Goal: Understand process/instructions

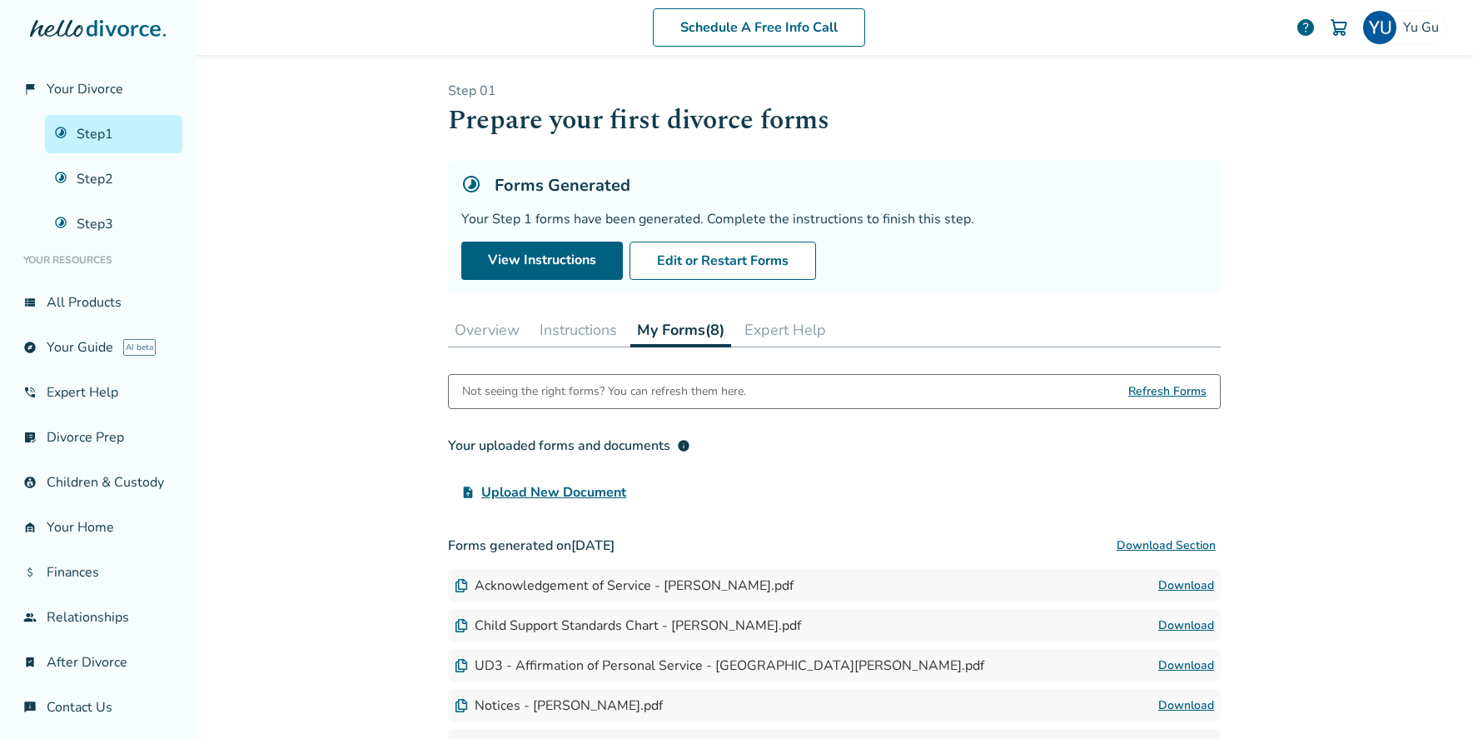
click at [588, 337] on button "Instructions" at bounding box center [578, 329] width 91 height 33
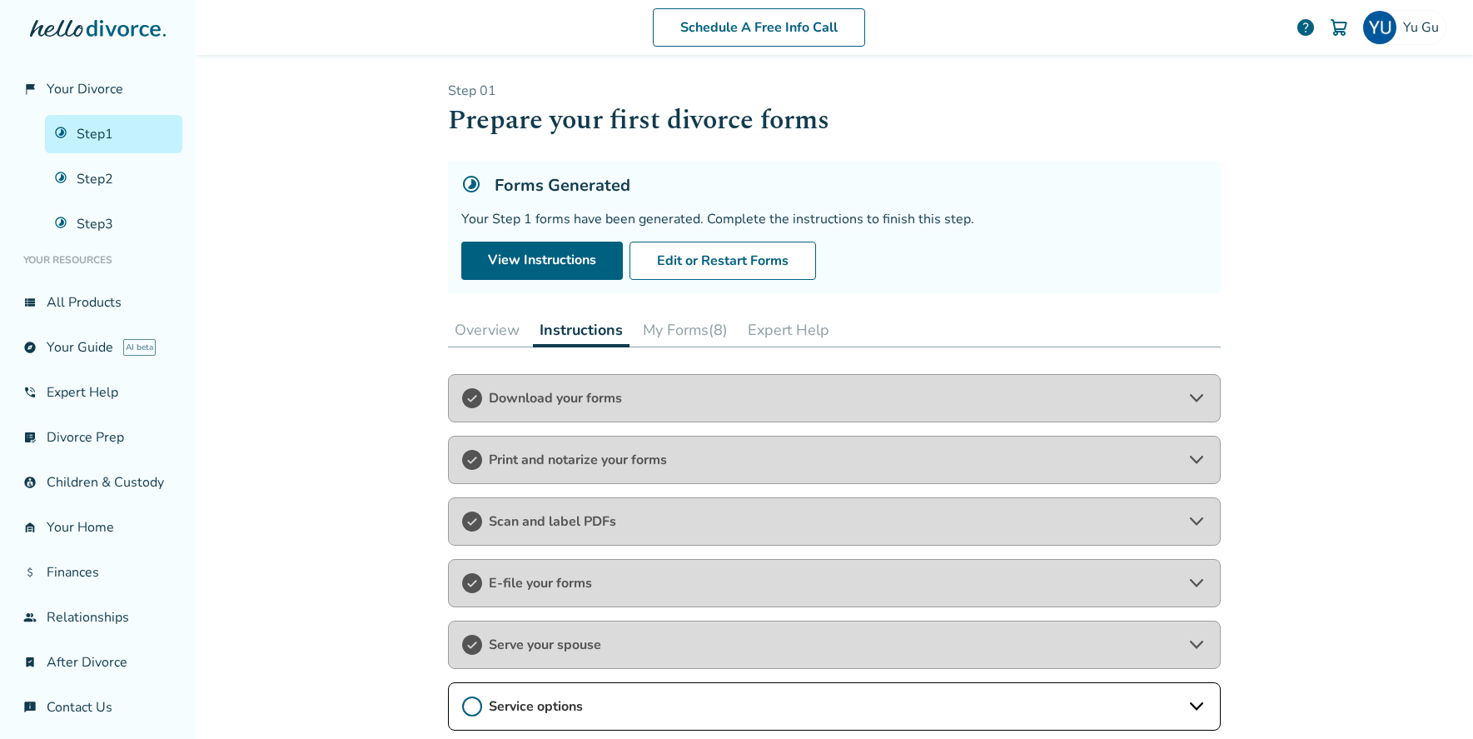
scroll to position [197, 0]
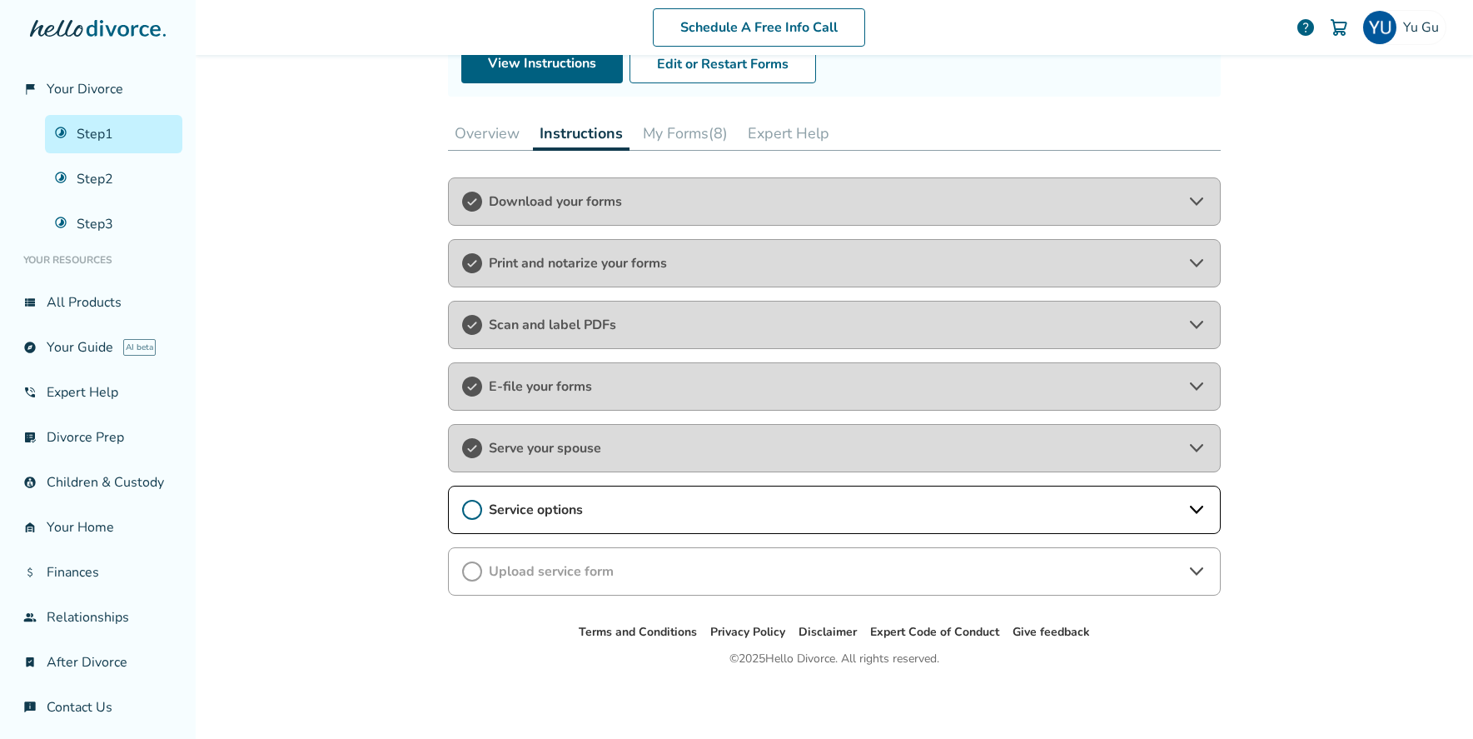
click at [538, 513] on span "Service options" at bounding box center [834, 510] width 691 height 18
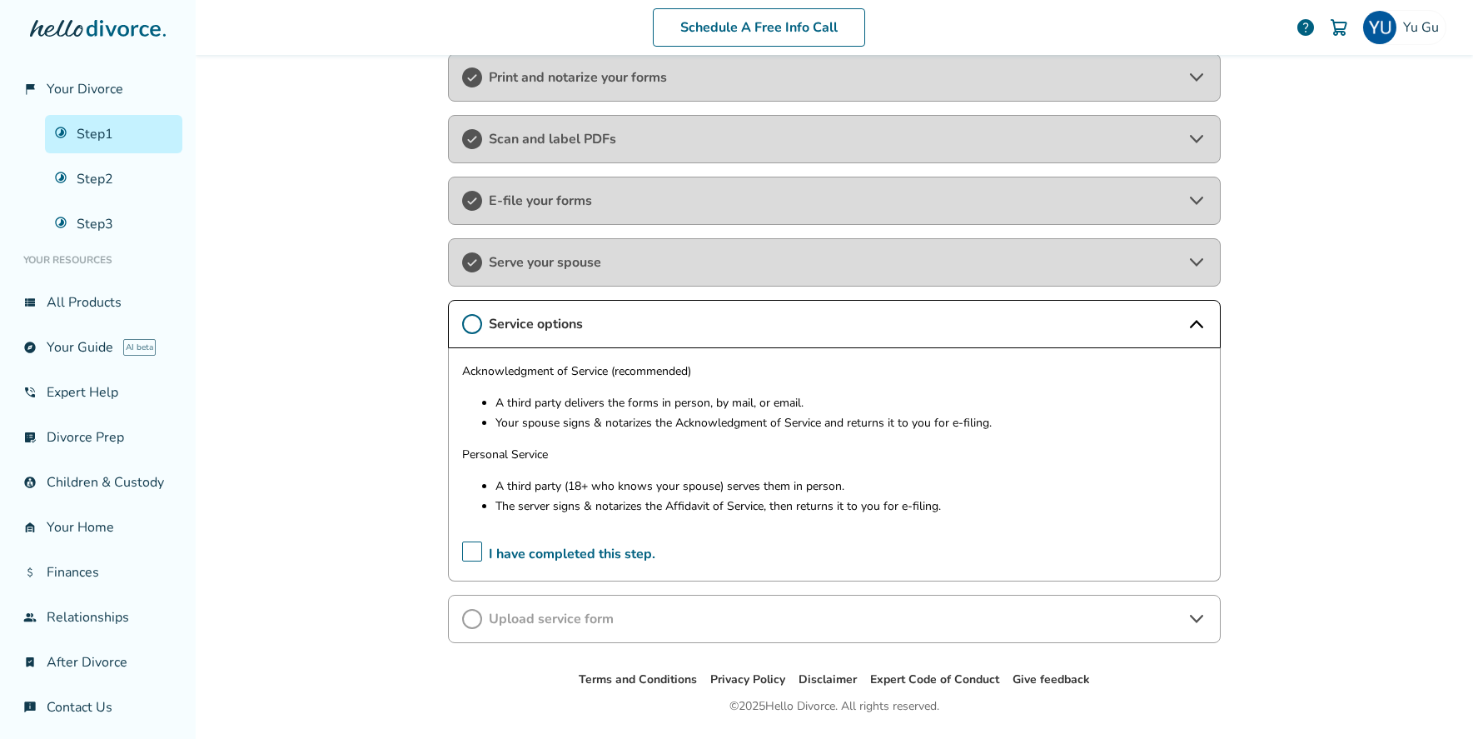
scroll to position [392, 0]
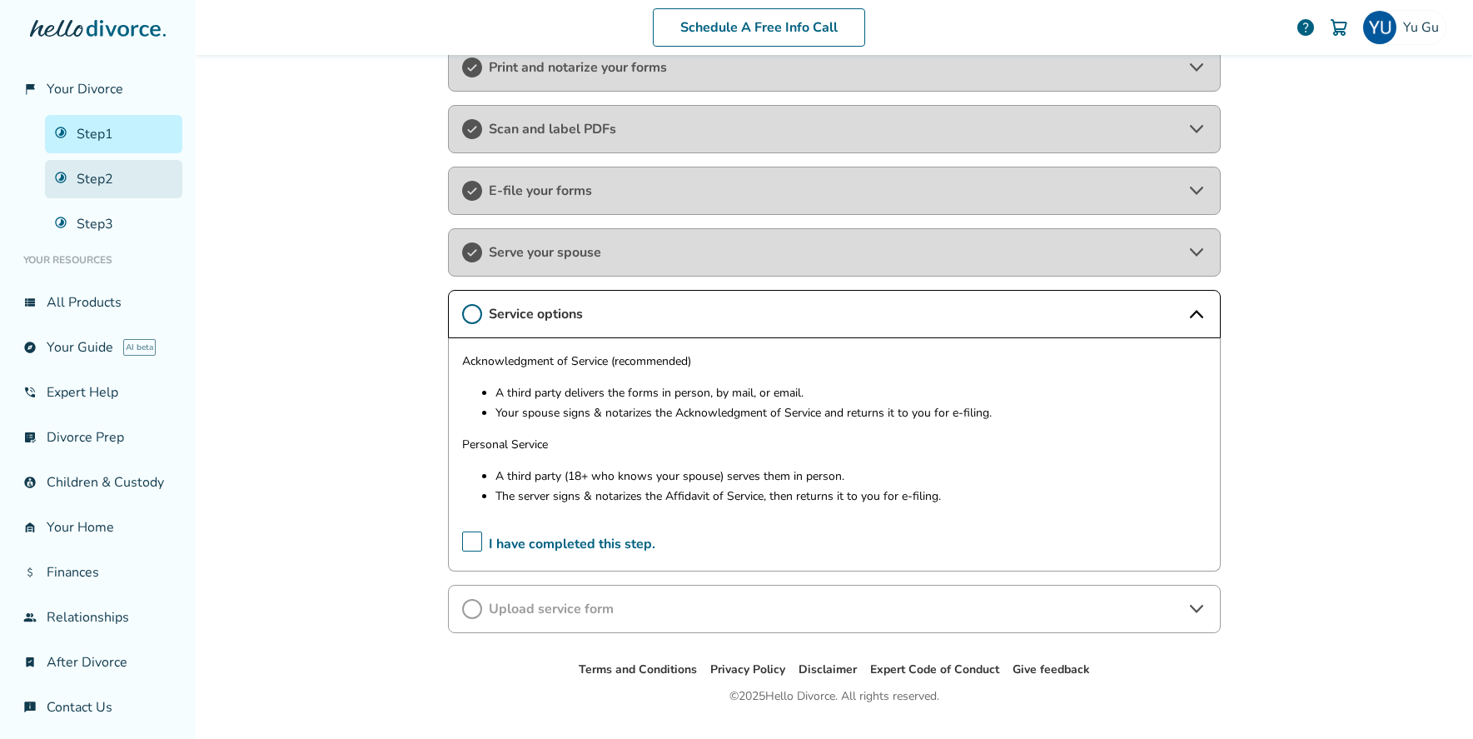
click at [120, 187] on link "Step 2" at bounding box center [113, 179] width 137 height 38
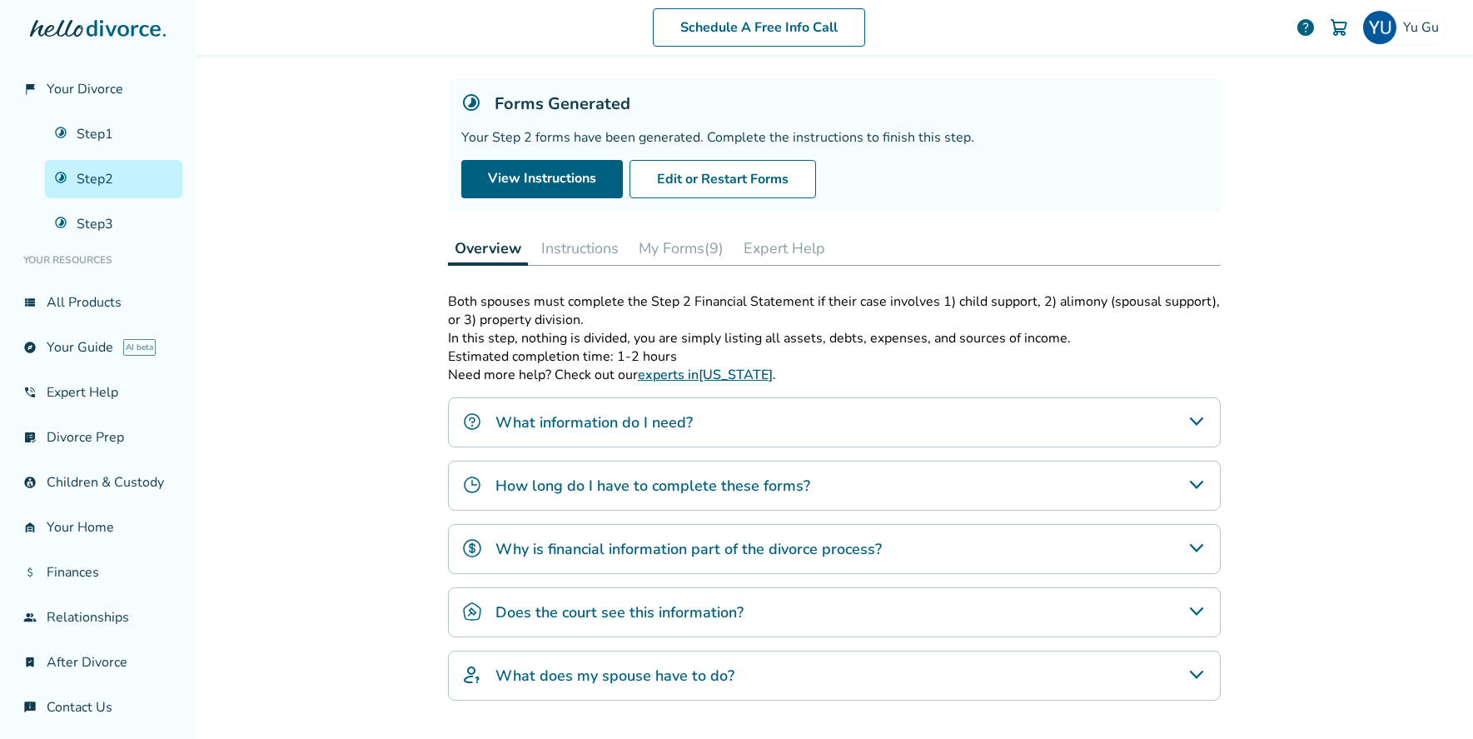
click at [567, 232] on button "Instructions" at bounding box center [580, 248] width 91 height 33
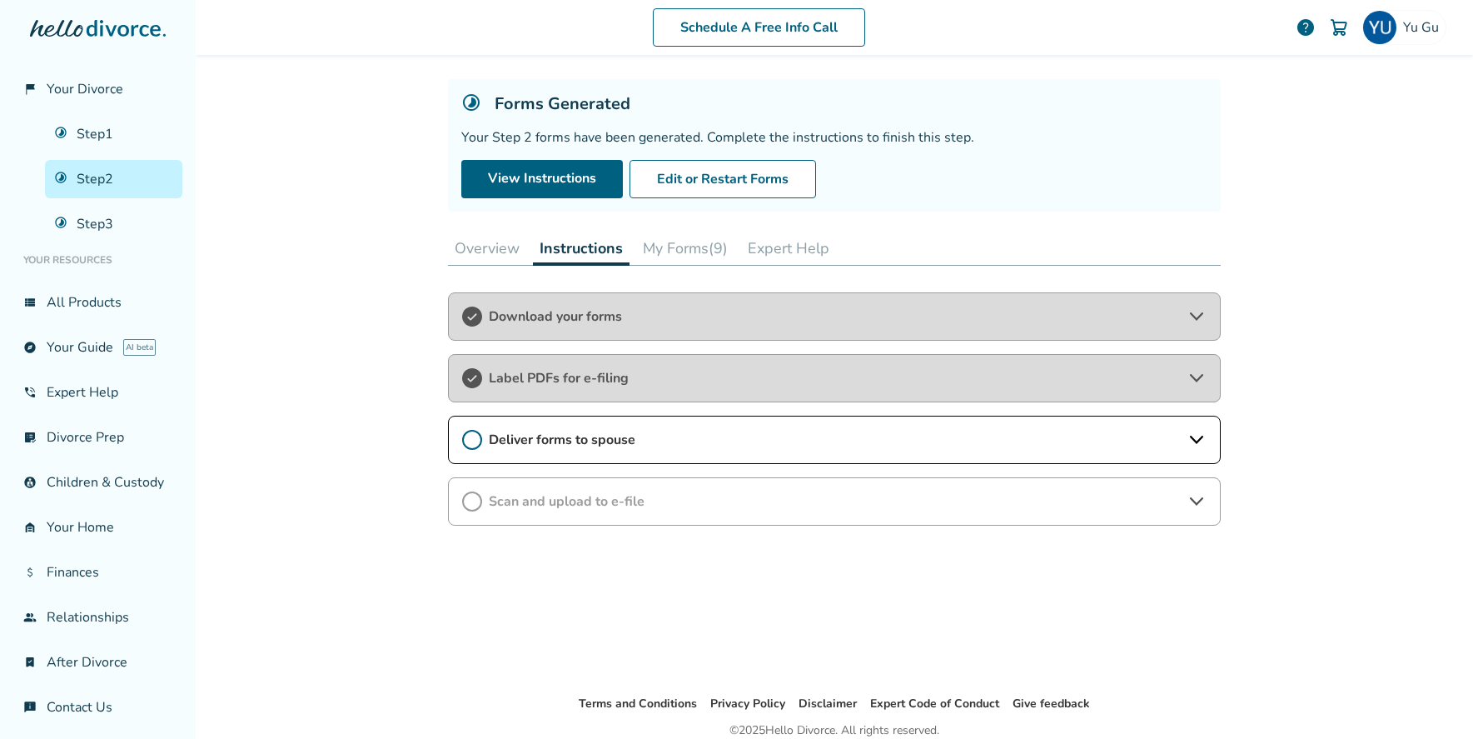
click at [639, 441] on span "Deliver forms to spouse" at bounding box center [834, 440] width 691 height 18
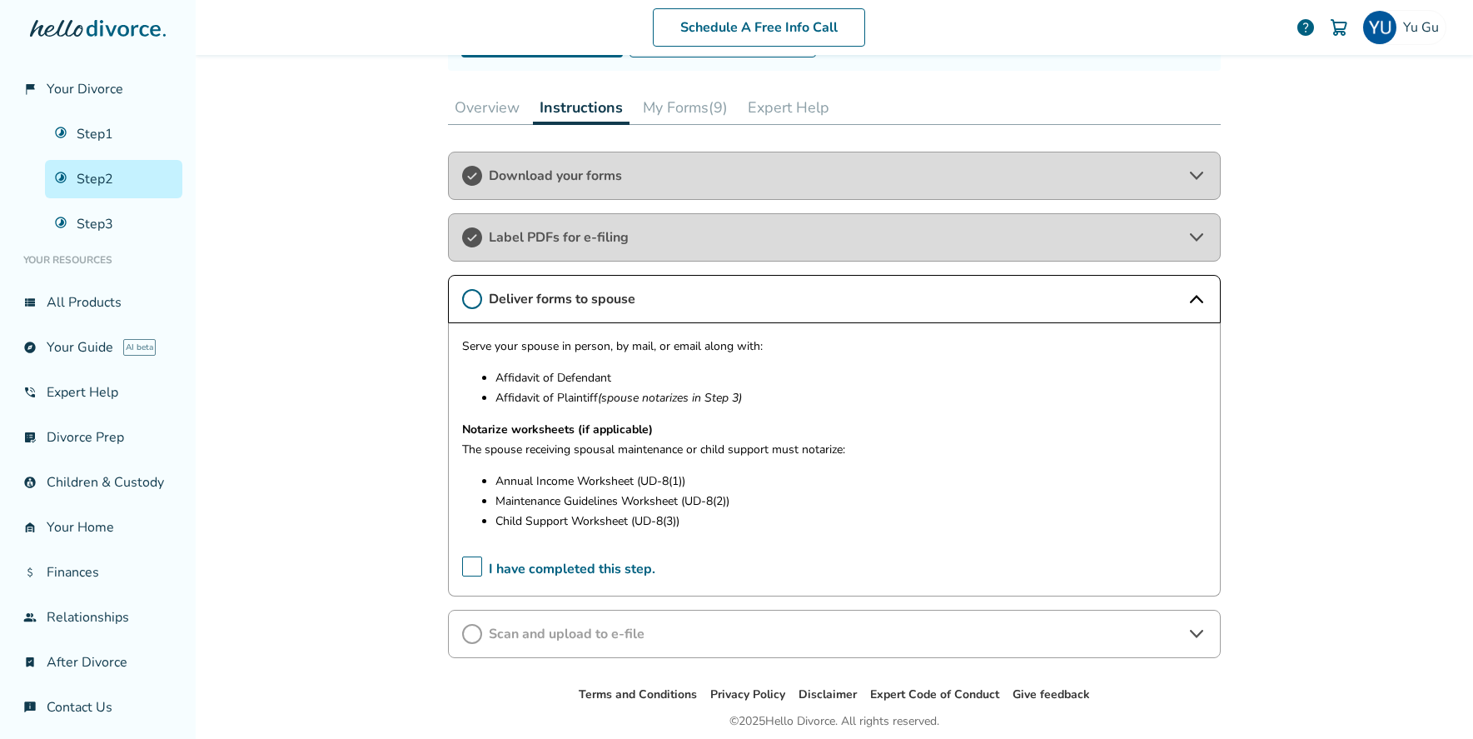
scroll to position [227, 0]
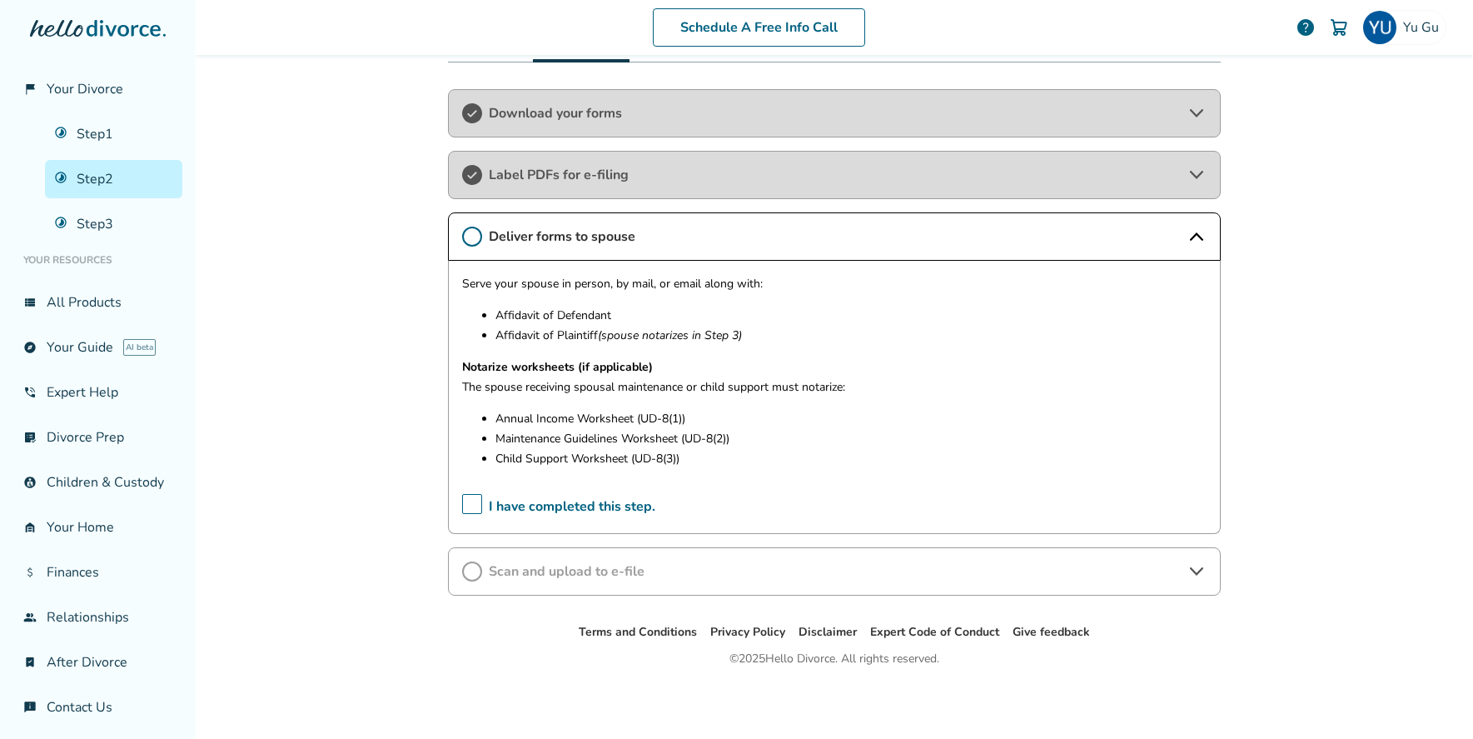
scroll to position [197, 0]
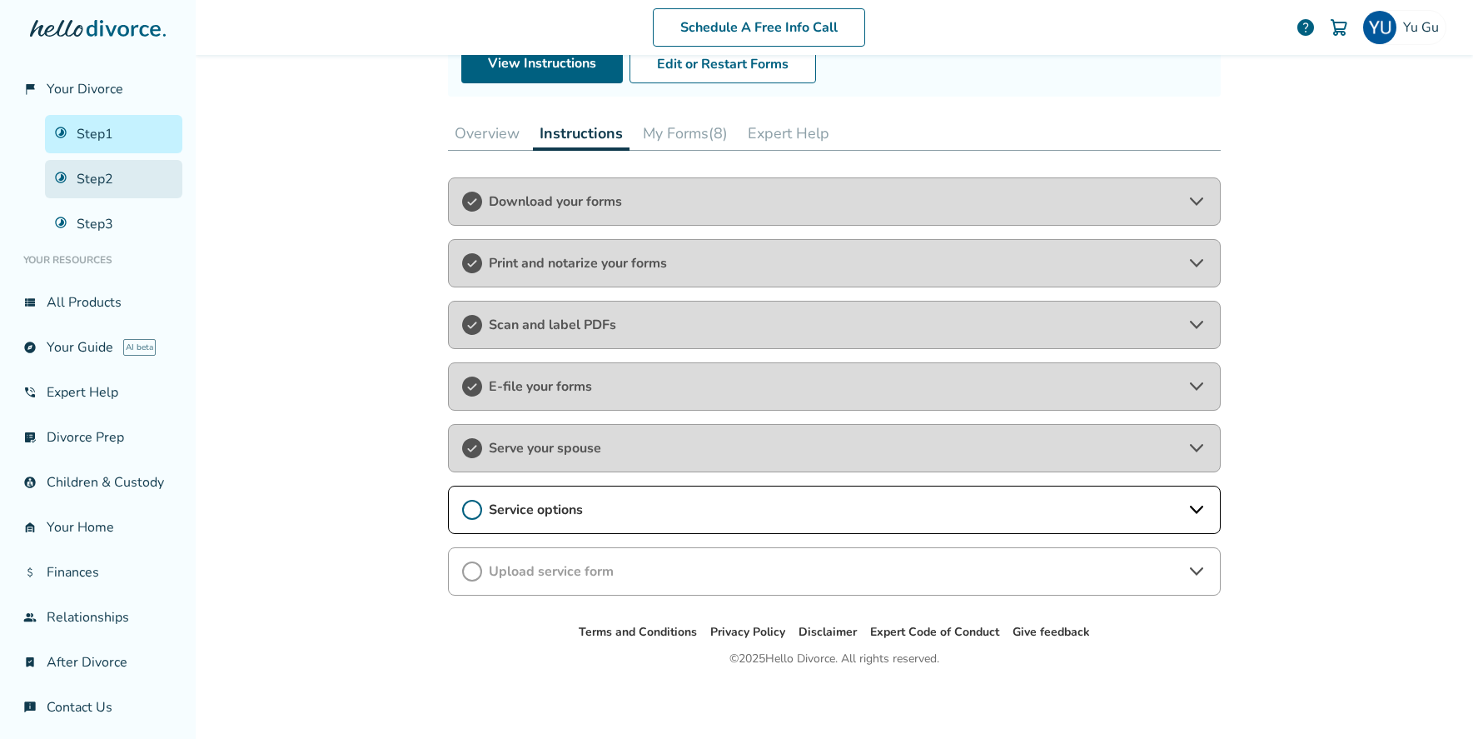
click at [132, 197] on link "Step 2" at bounding box center [113, 179] width 137 height 38
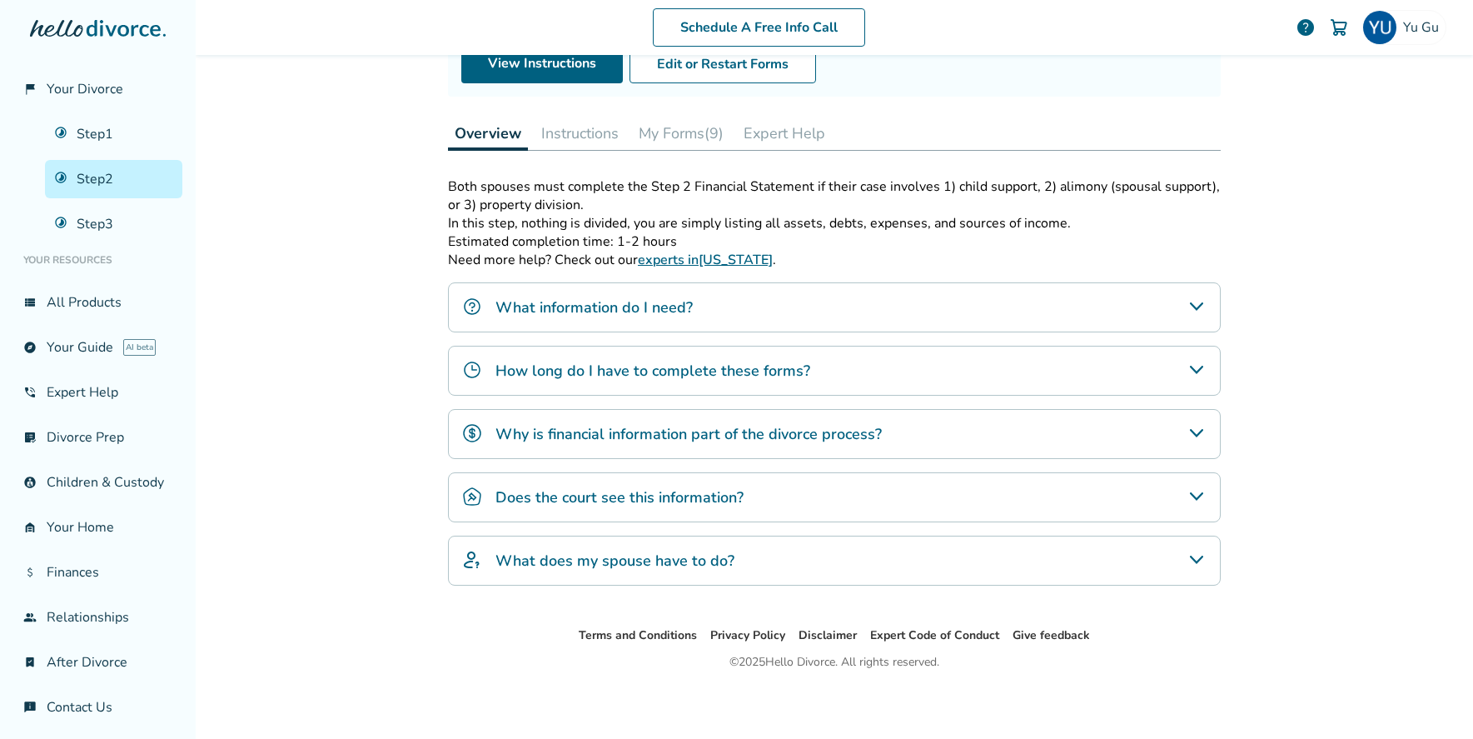
scroll to position [82, 0]
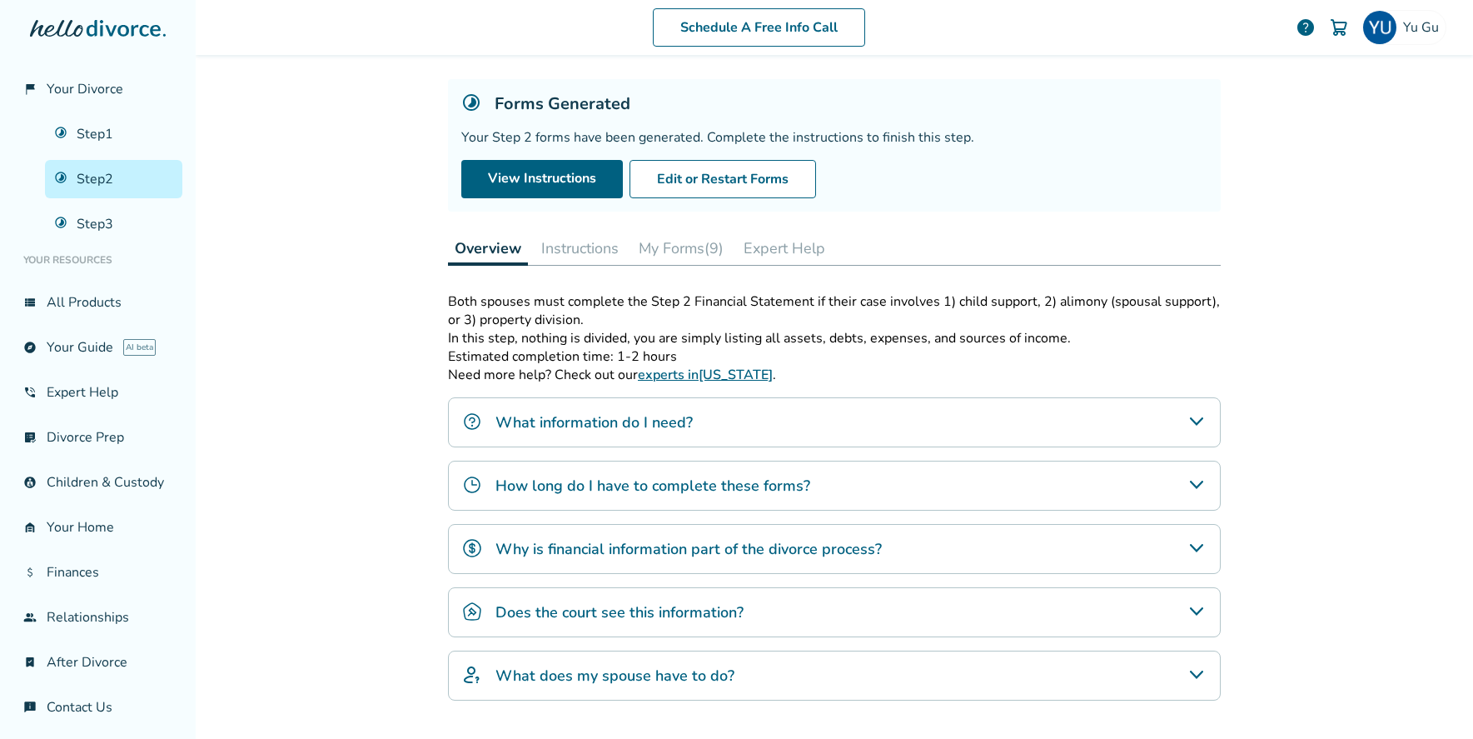
click at [606, 246] on button "Instructions" at bounding box center [580, 248] width 91 height 33
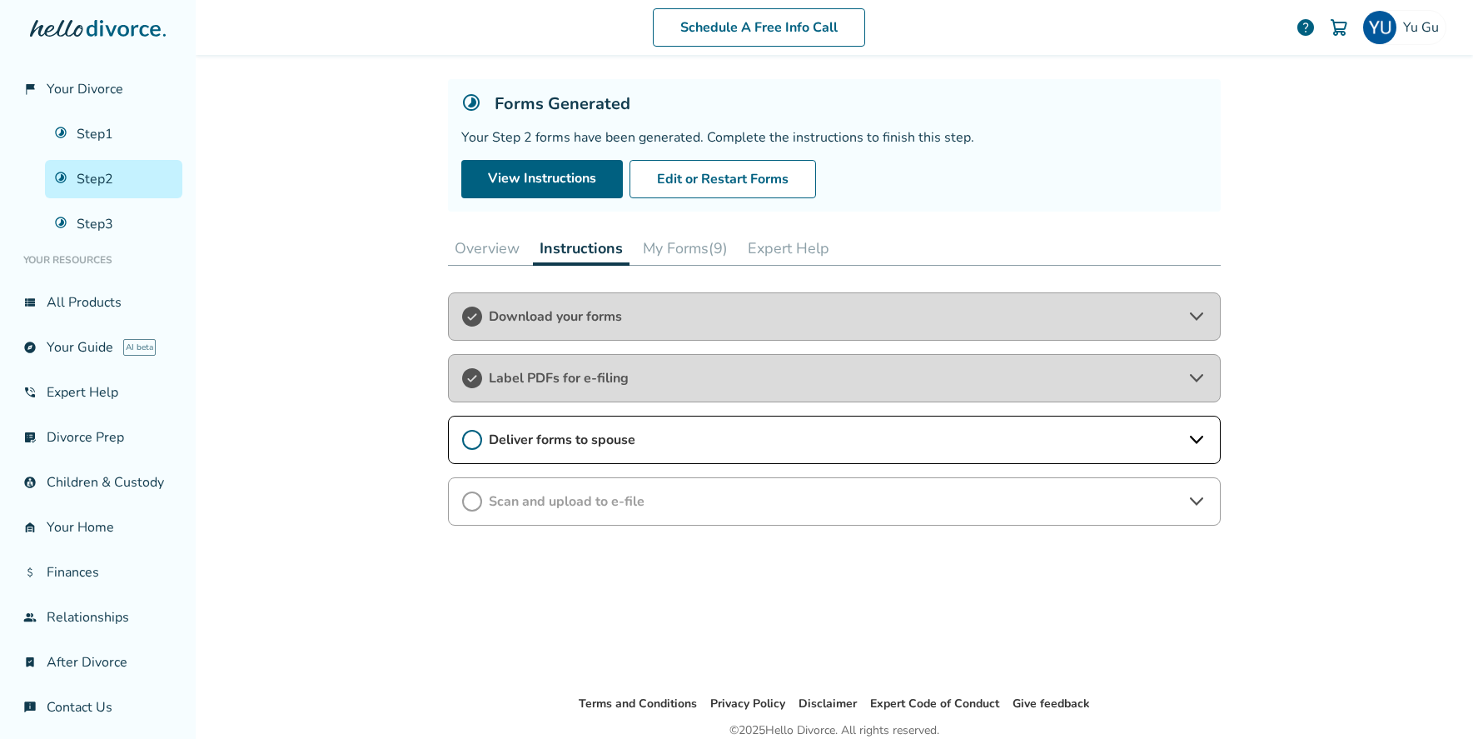
click at [627, 447] on span "Deliver forms to spouse" at bounding box center [834, 440] width 691 height 18
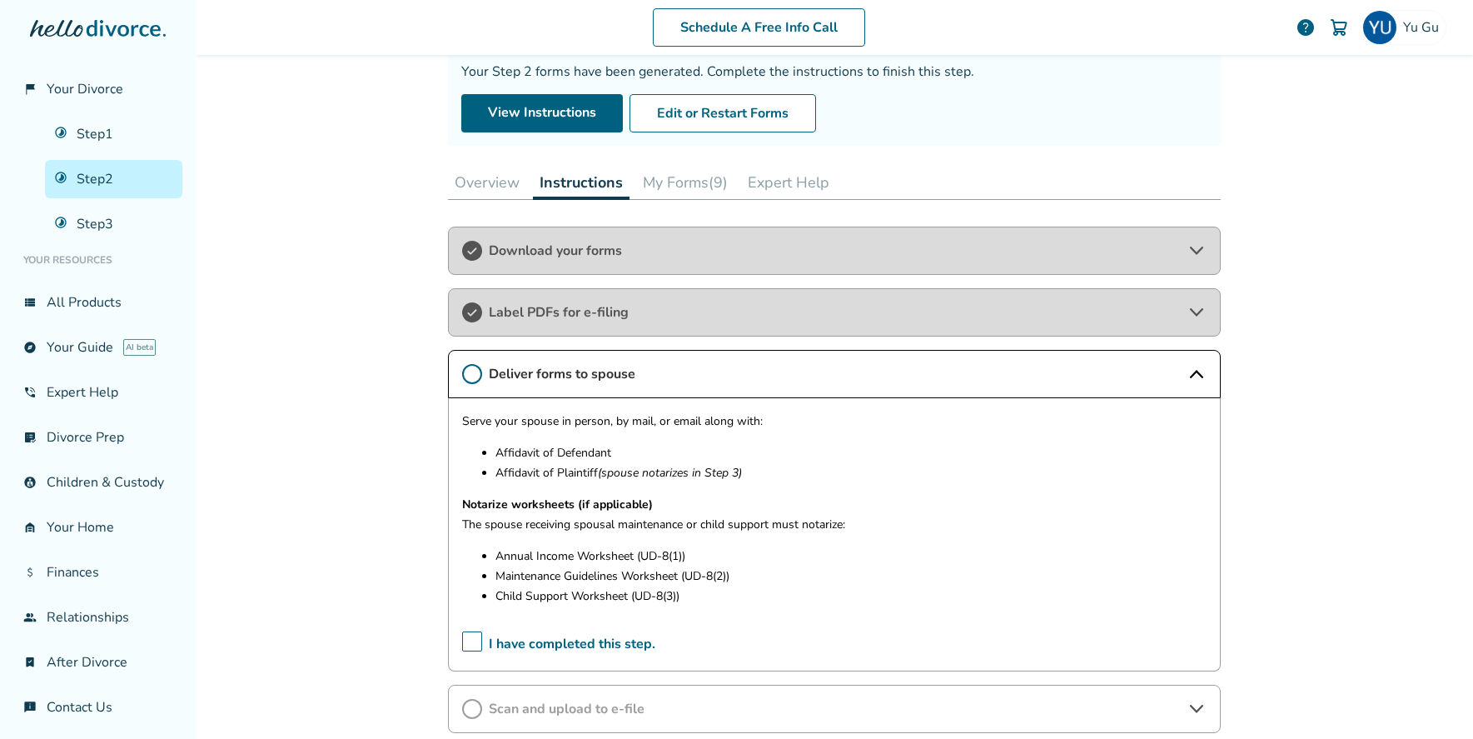
scroll to position [167, 0]
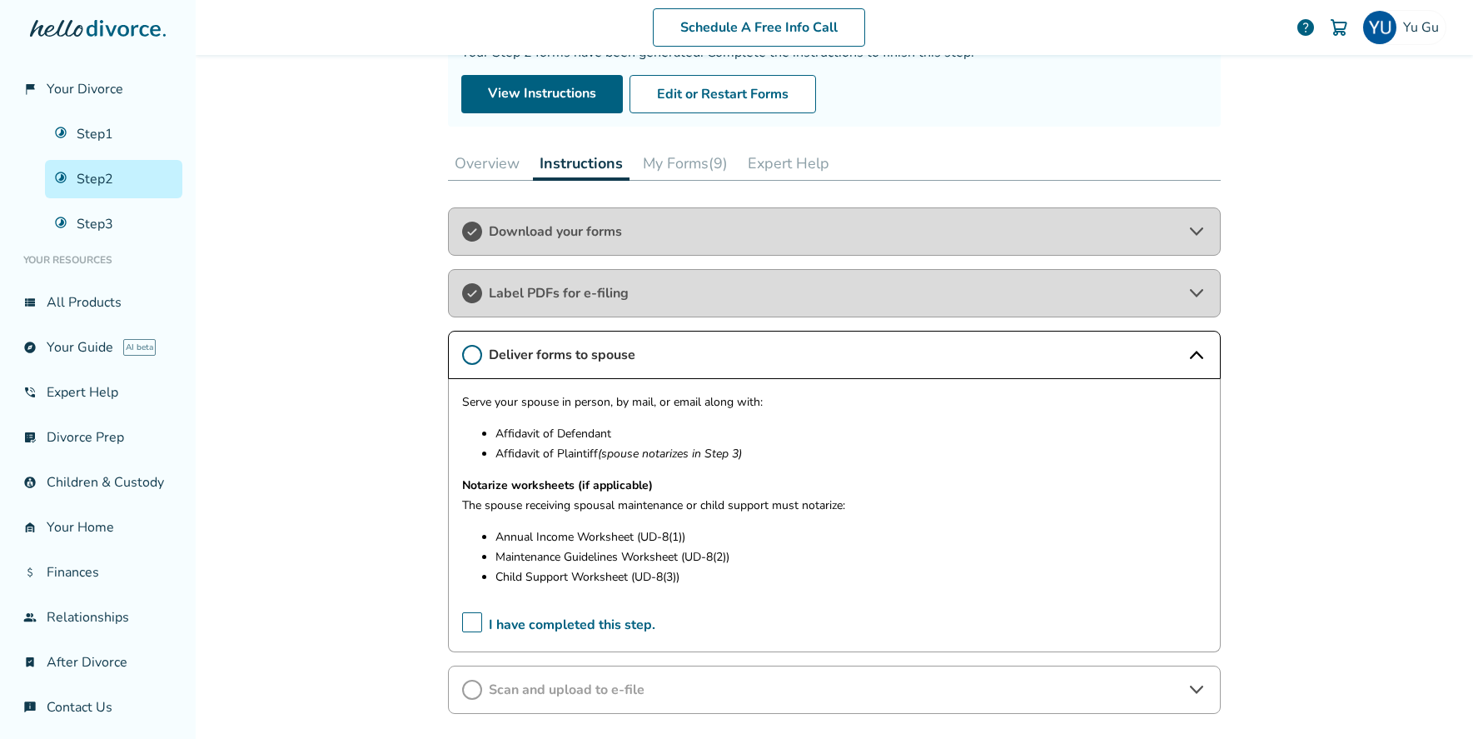
drag, startPoint x: 166, startPoint y: 222, endPoint x: 409, endPoint y: 261, distance: 246.3
click at [166, 222] on link "Step 3" at bounding box center [113, 224] width 137 height 38
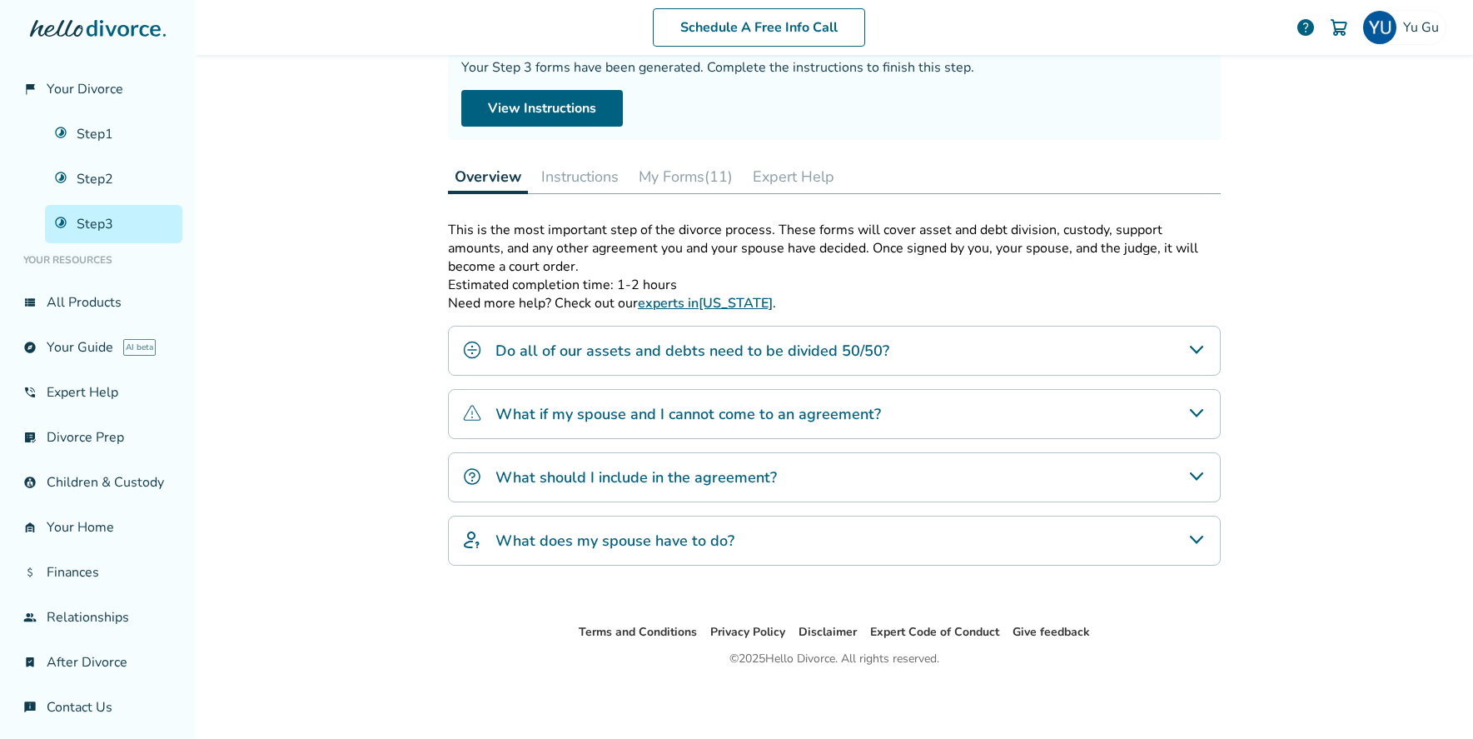
scroll to position [82, 0]
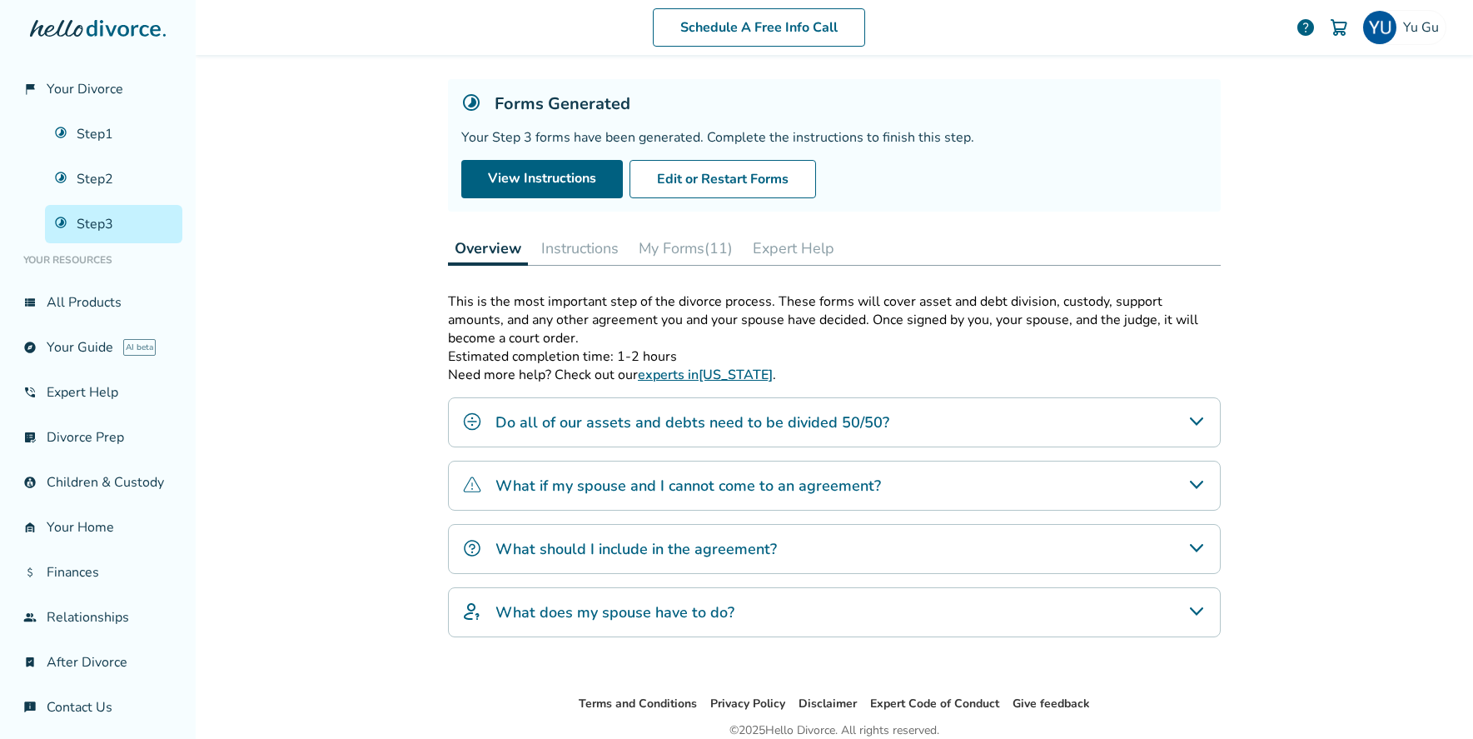
click at [626, 252] on button "Instructions" at bounding box center [580, 248] width 91 height 33
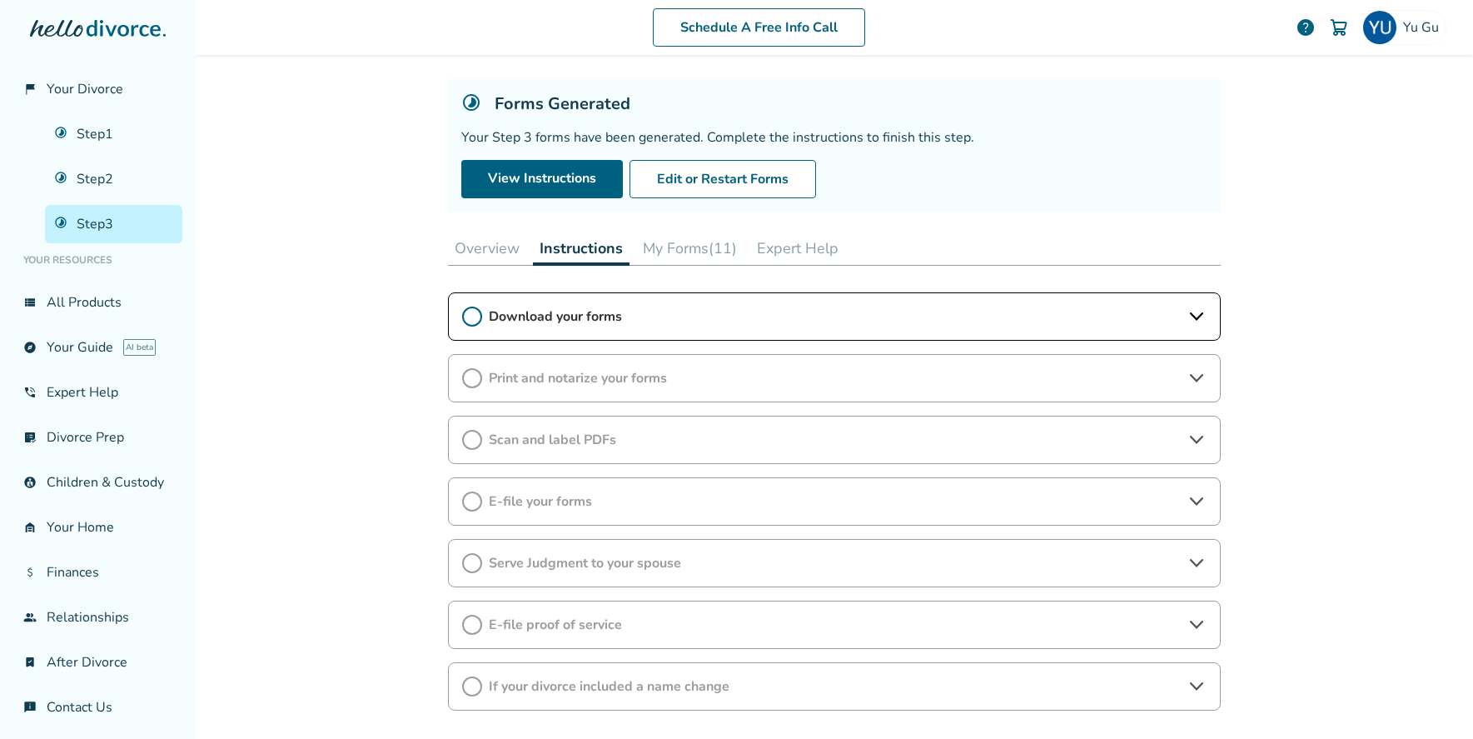
click at [640, 332] on div "Download your forms" at bounding box center [834, 316] width 773 height 48
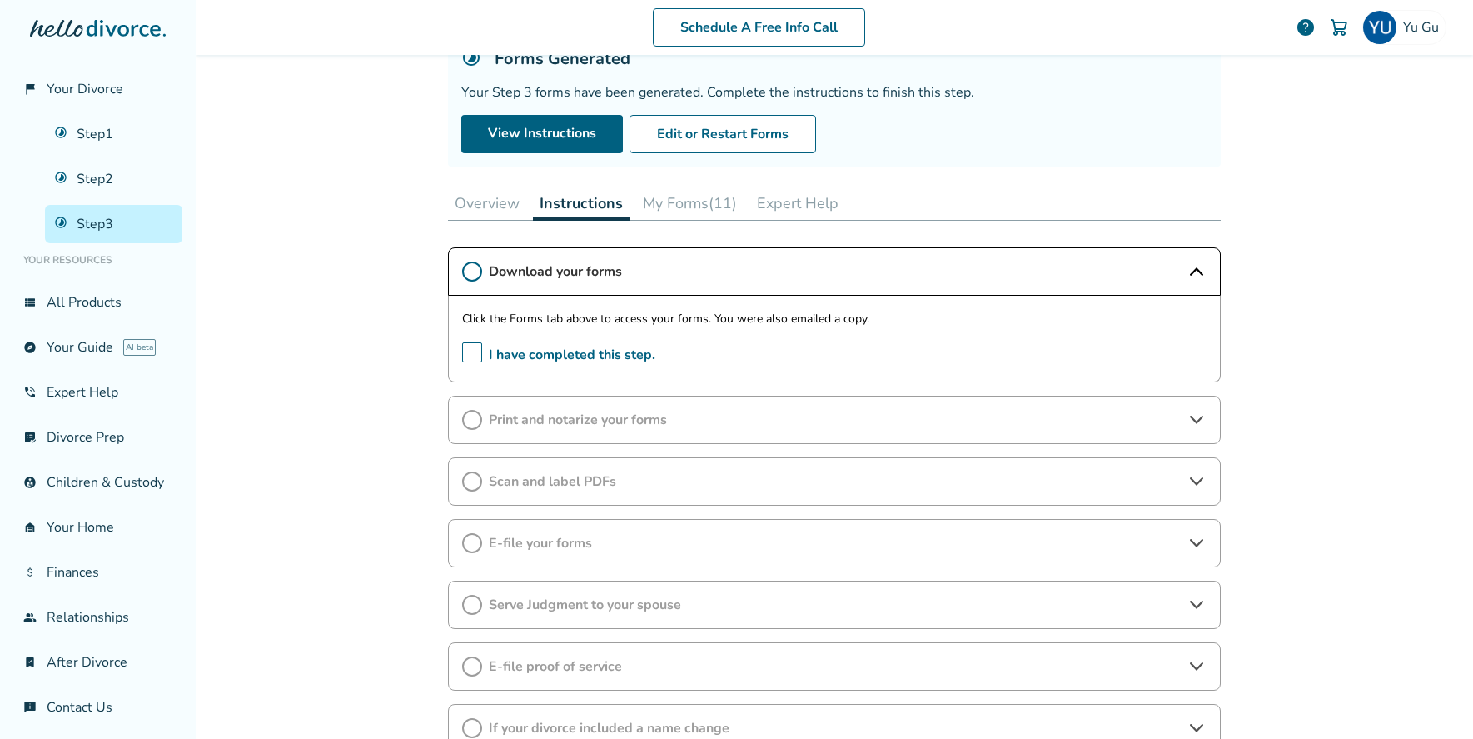
scroll to position [143, 0]
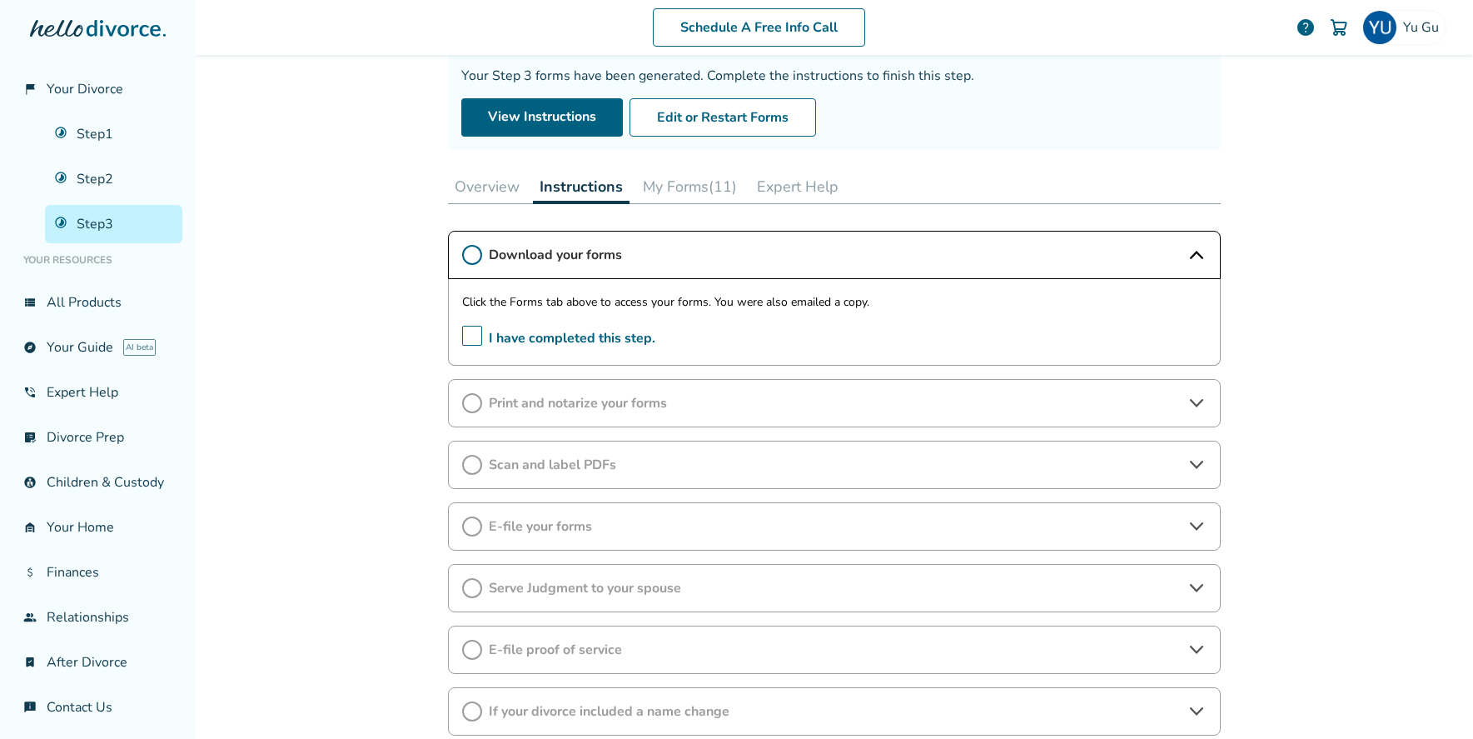
click at [611, 411] on span "Print and notarize your forms" at bounding box center [834, 403] width 691 height 18
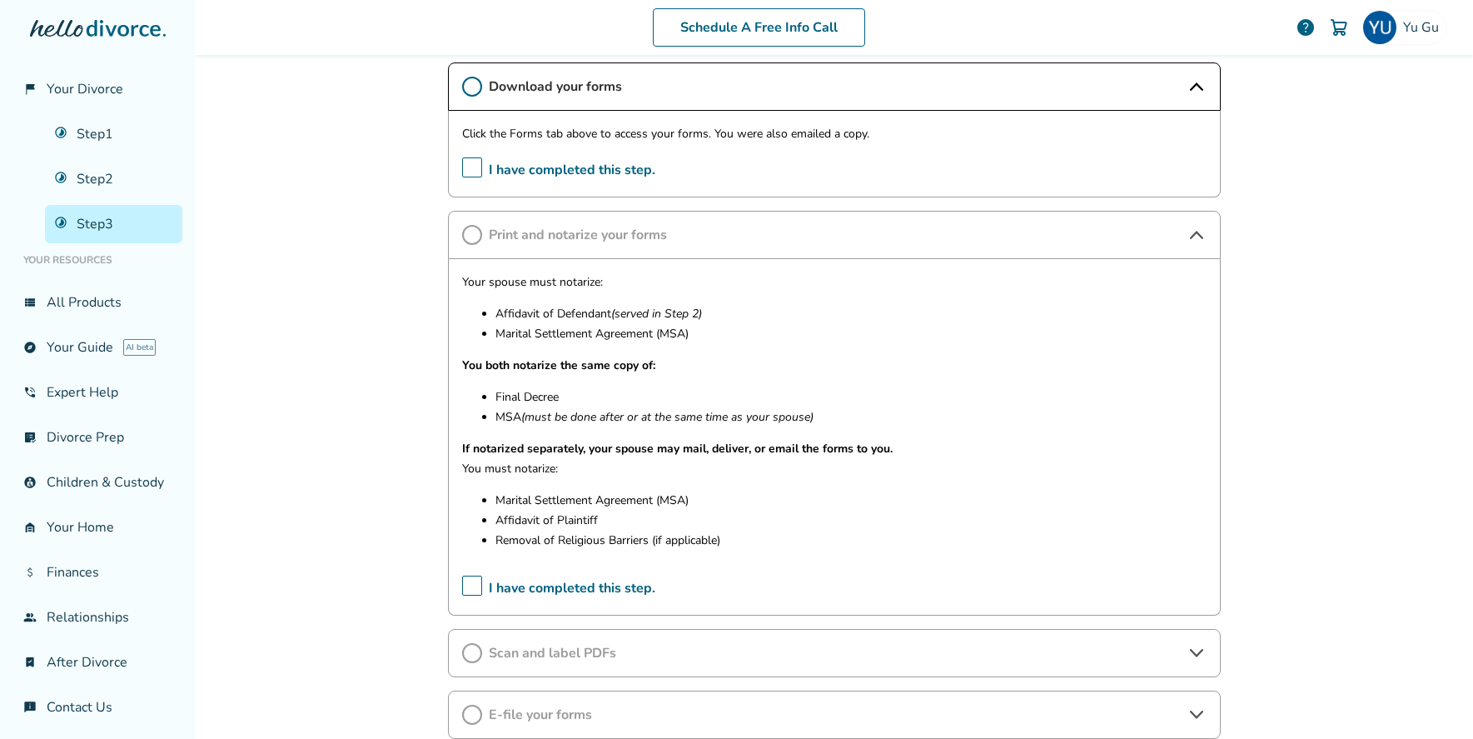
scroll to position [317, 0]
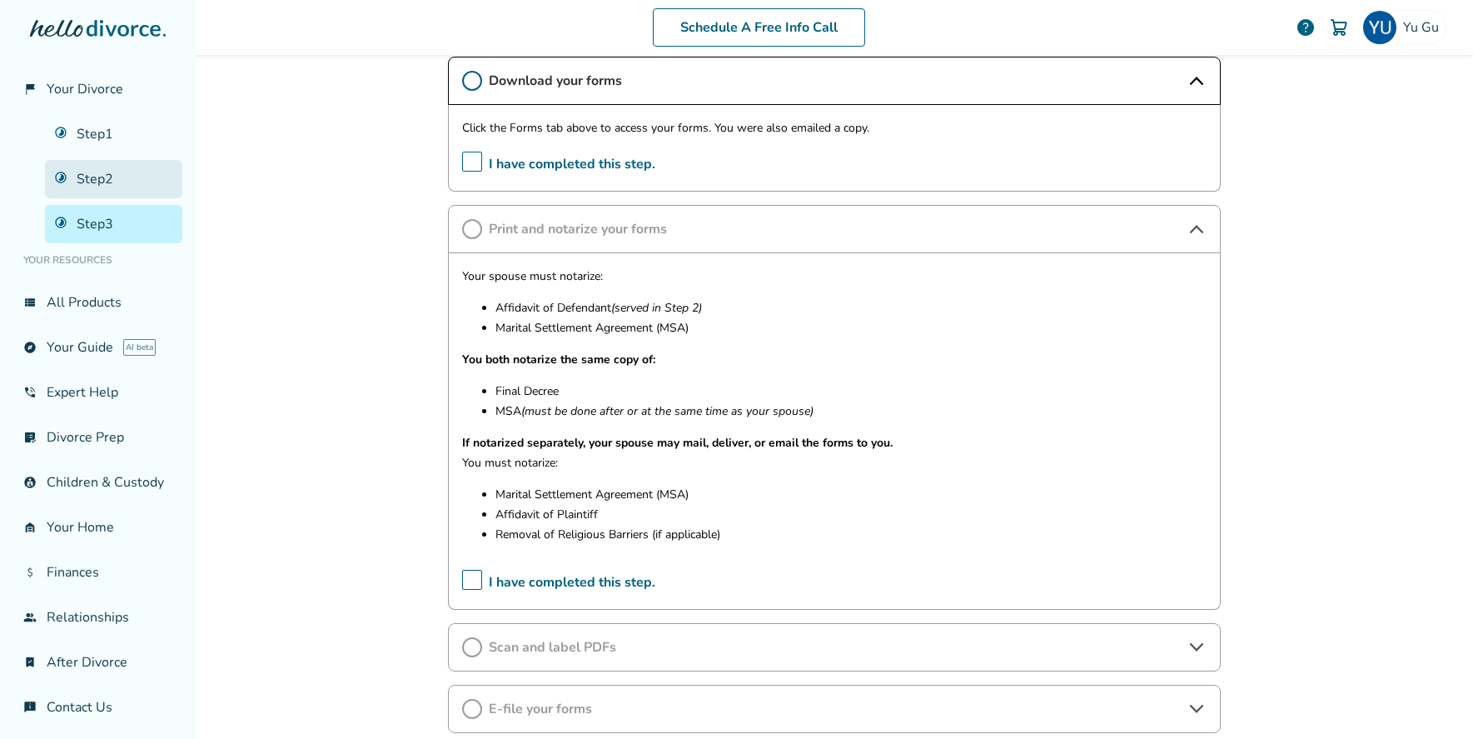
click at [136, 191] on link "Step 2" at bounding box center [113, 179] width 137 height 38
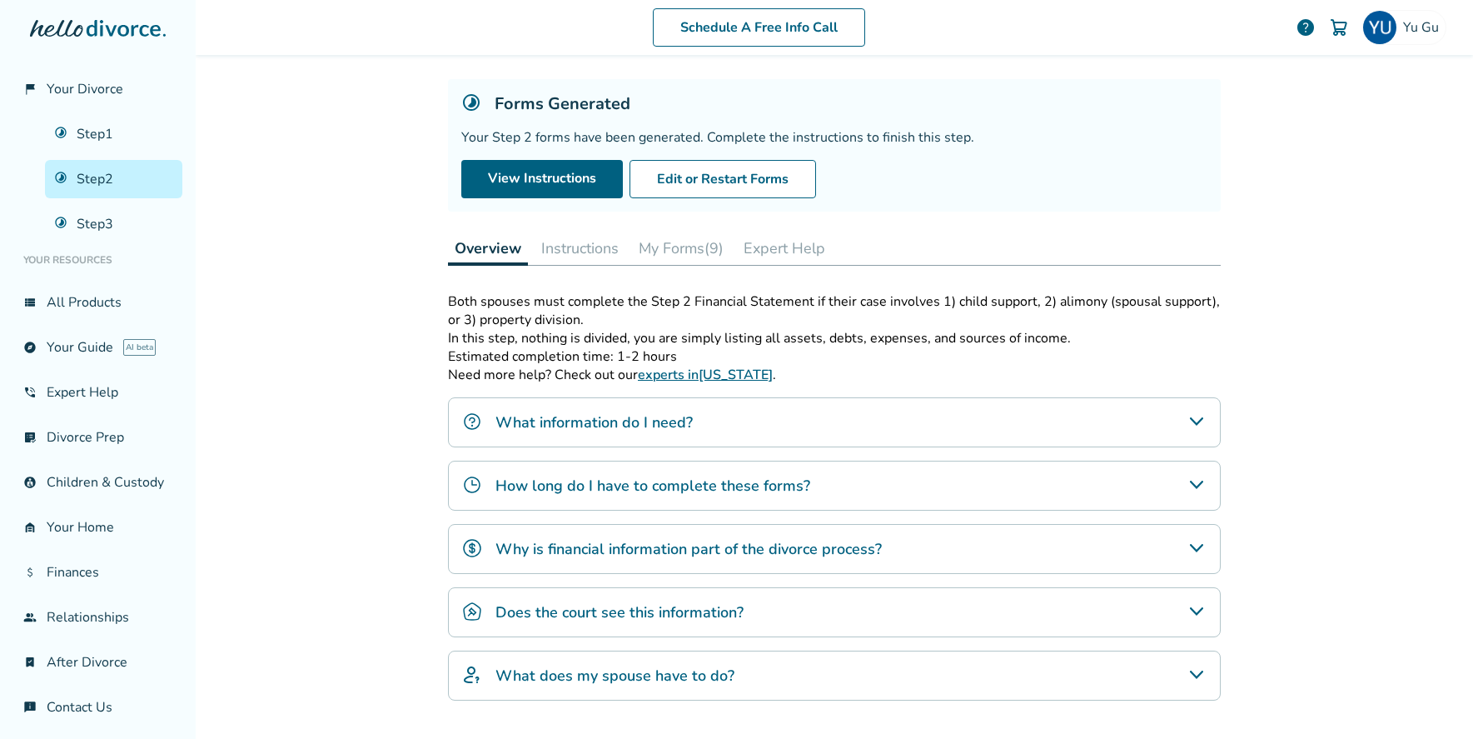
click at [607, 246] on button "Instructions" at bounding box center [580, 248] width 91 height 33
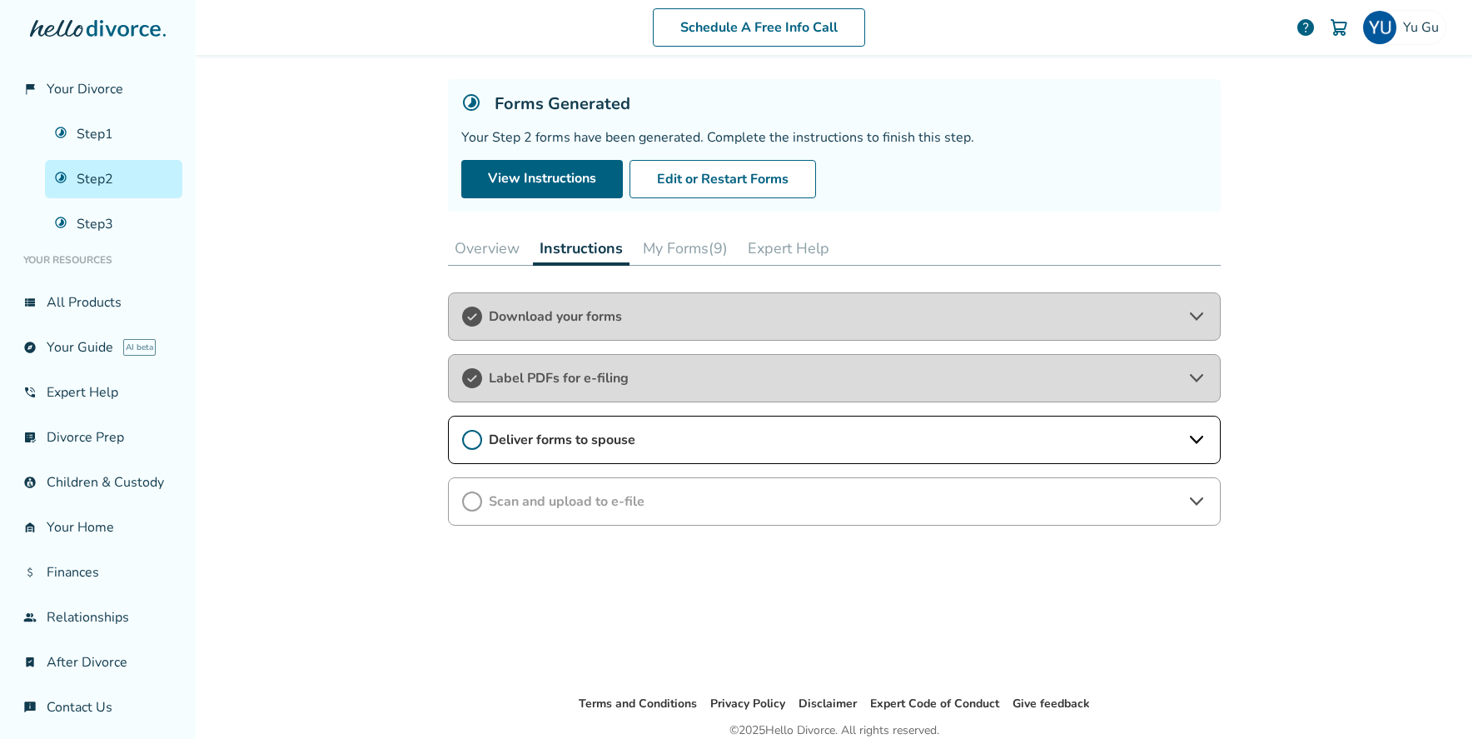
click at [660, 369] on span "Label PDFs for e-filing" at bounding box center [834, 378] width 691 height 18
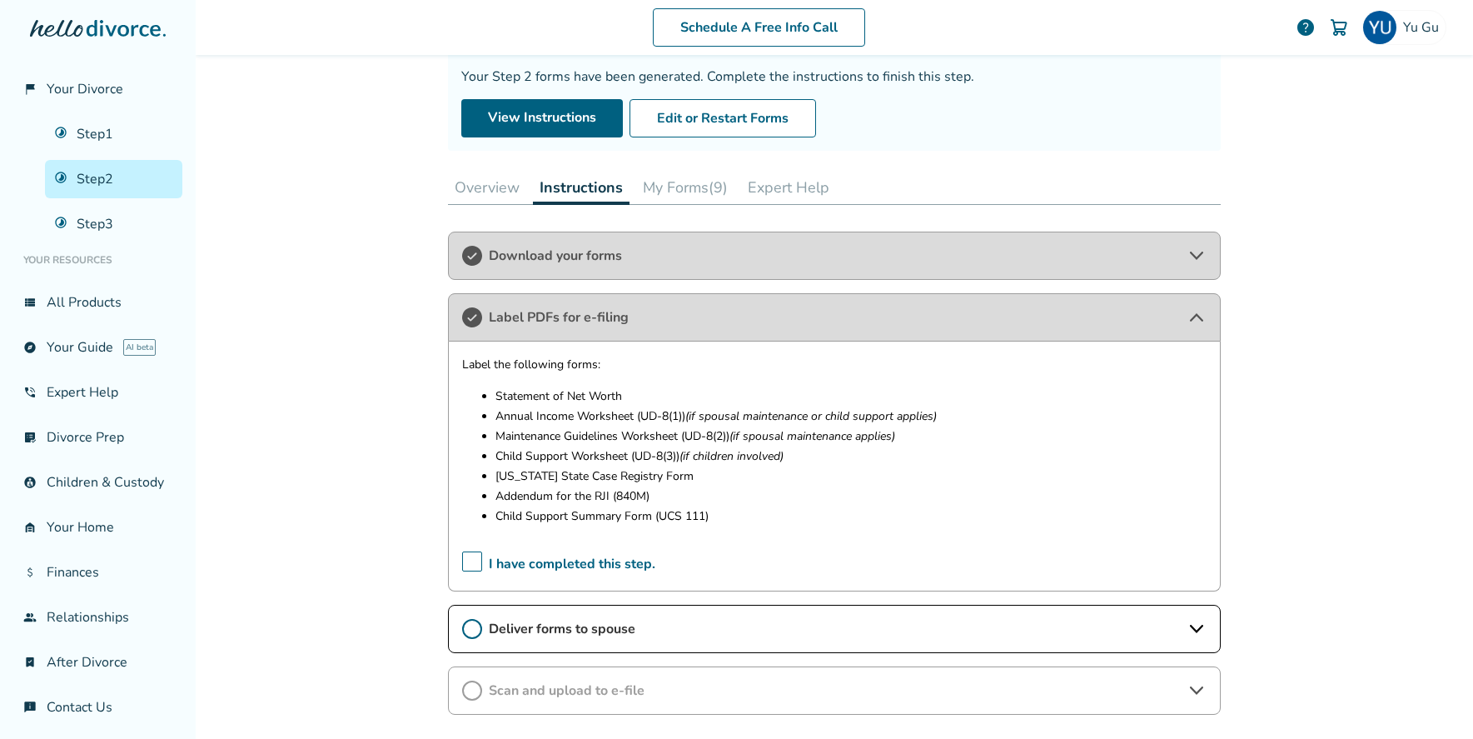
scroll to position [151, 0]
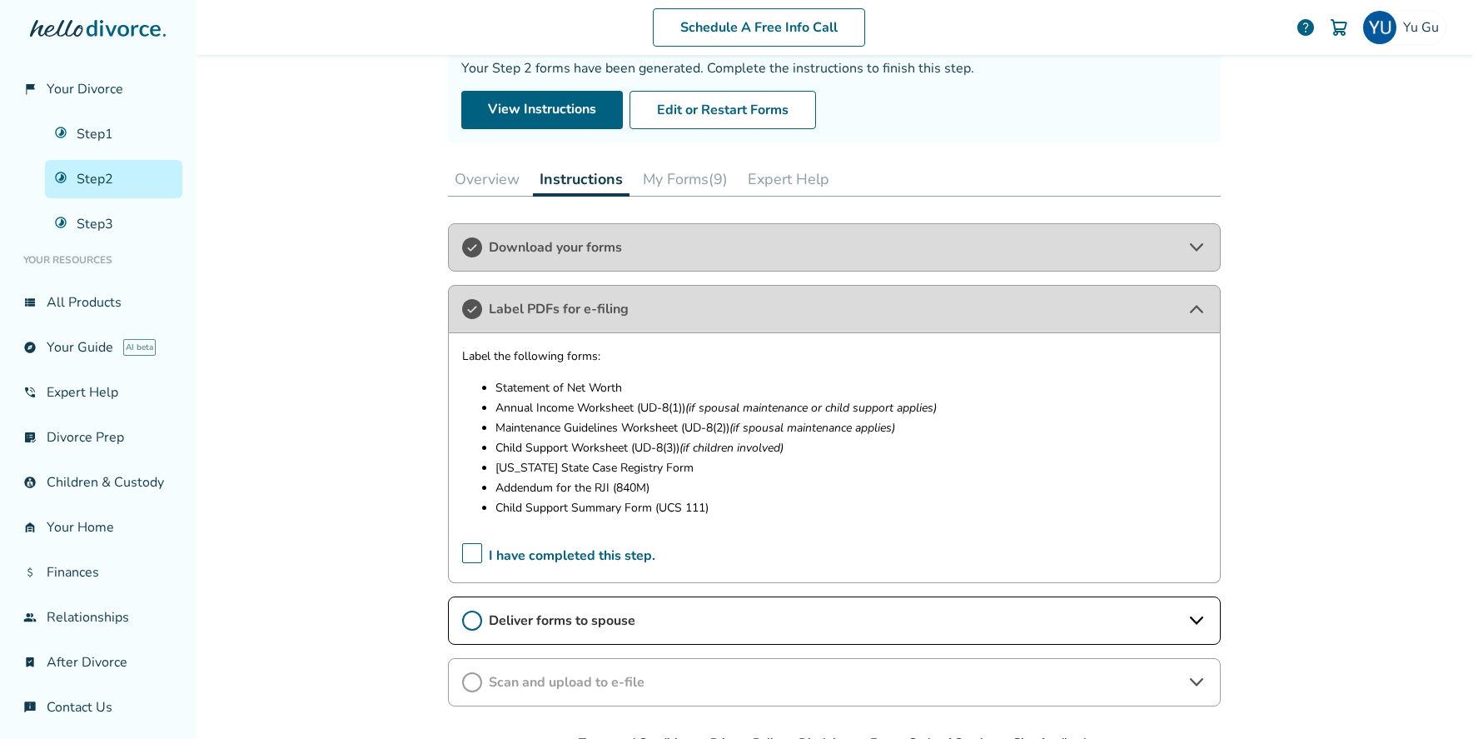
click at [609, 622] on span "Deliver forms to spouse" at bounding box center [834, 620] width 691 height 18
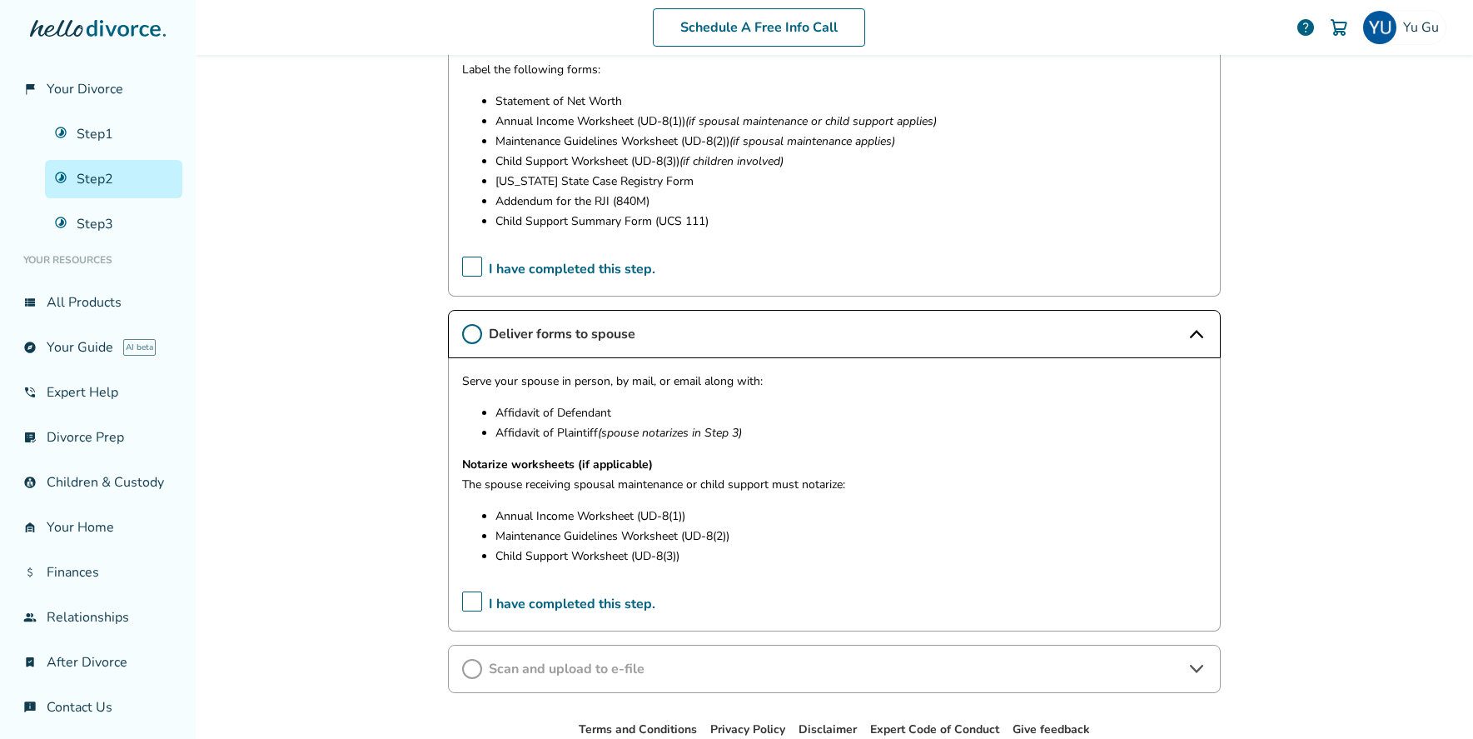
scroll to position [535, 0]
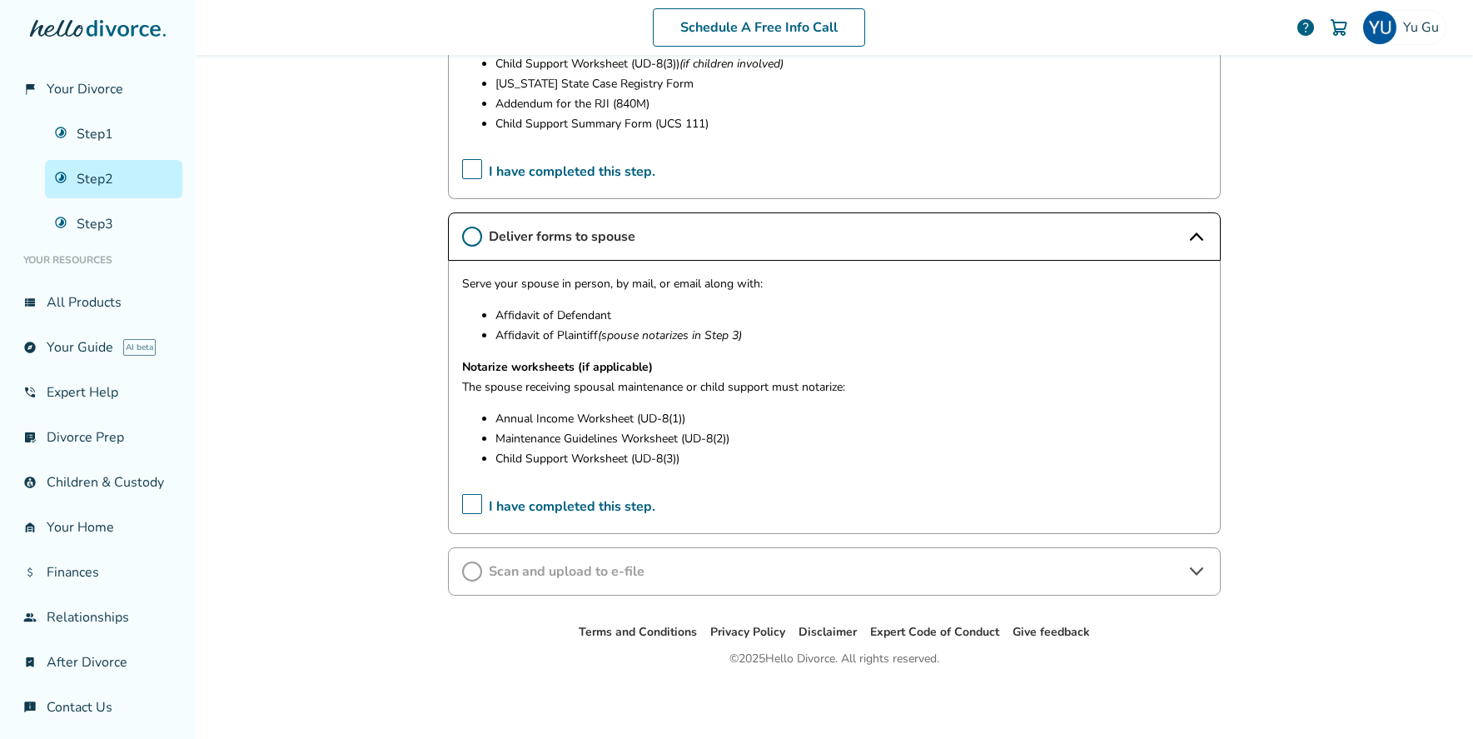
click at [709, 572] on span "Scan and upload to e-file" at bounding box center [834, 571] width 691 height 18
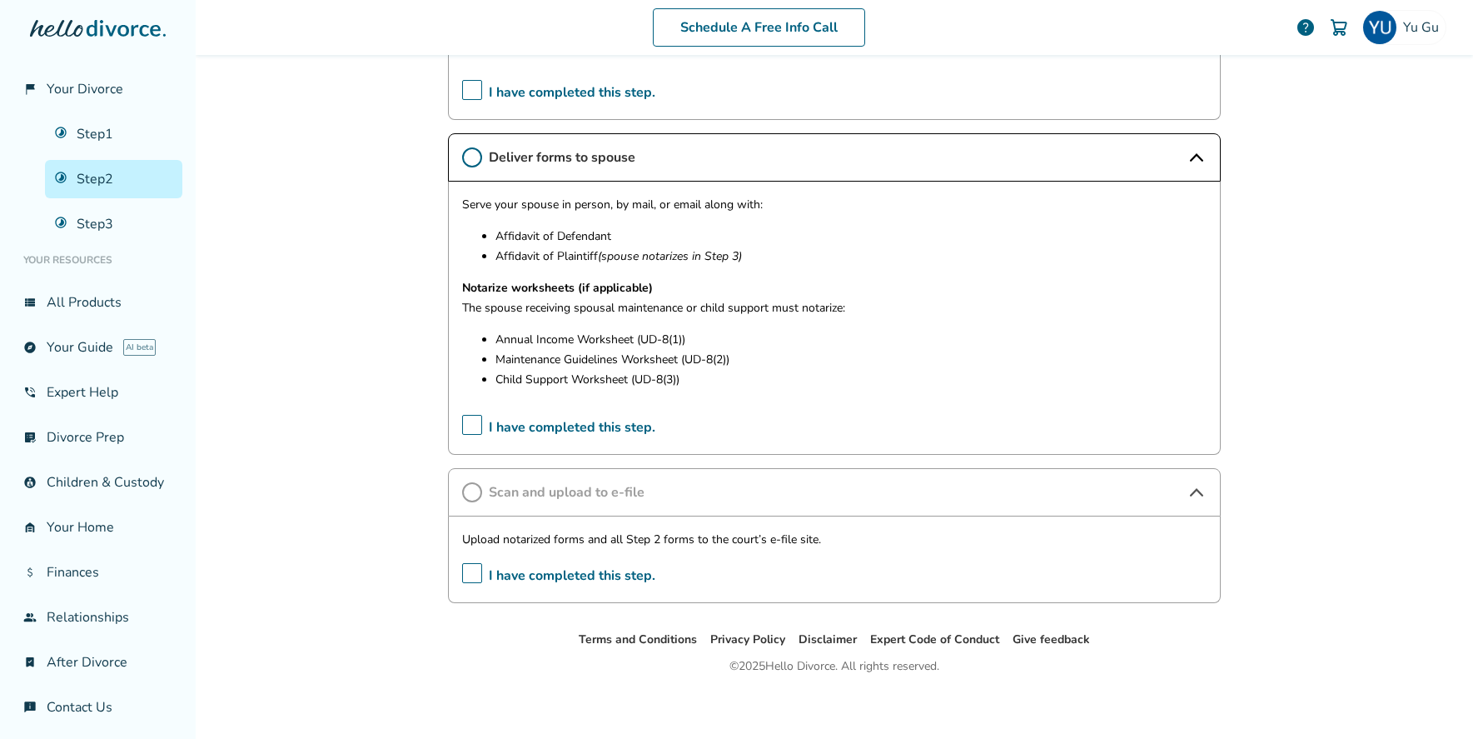
scroll to position [621, 0]
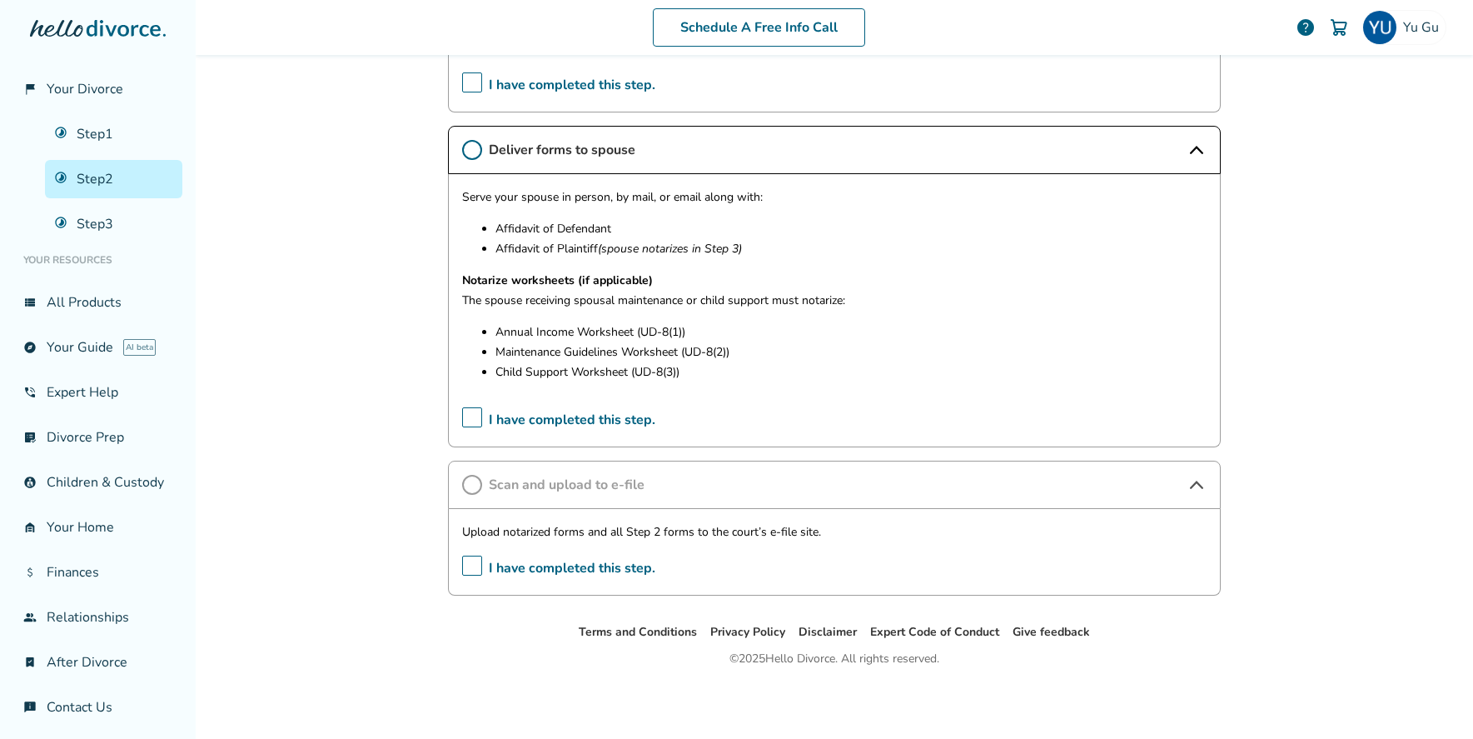
drag, startPoint x: 94, startPoint y: 125, endPoint x: 418, endPoint y: 242, distance: 344.4
click at [96, 124] on link "Step 1" at bounding box center [113, 134] width 137 height 38
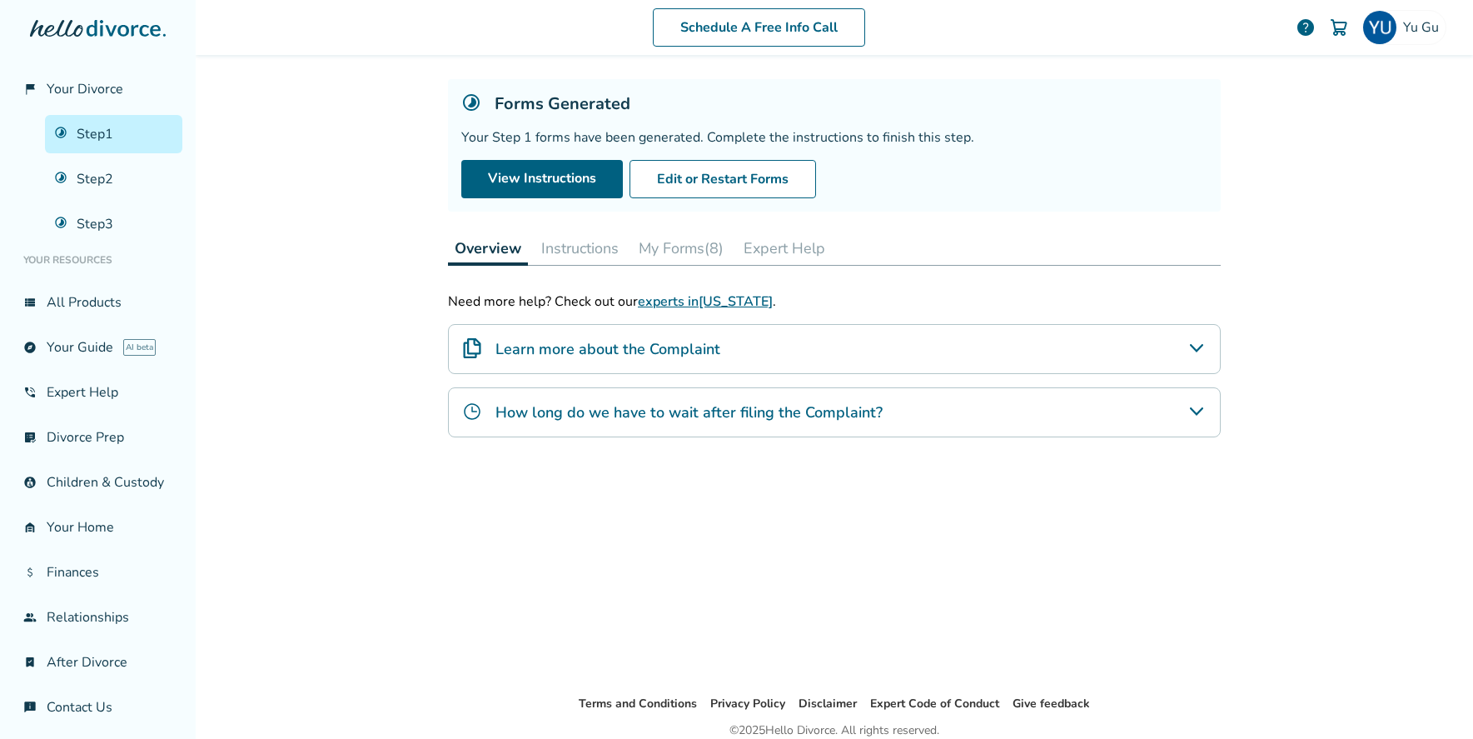
click at [597, 252] on button "Instructions" at bounding box center [580, 248] width 91 height 33
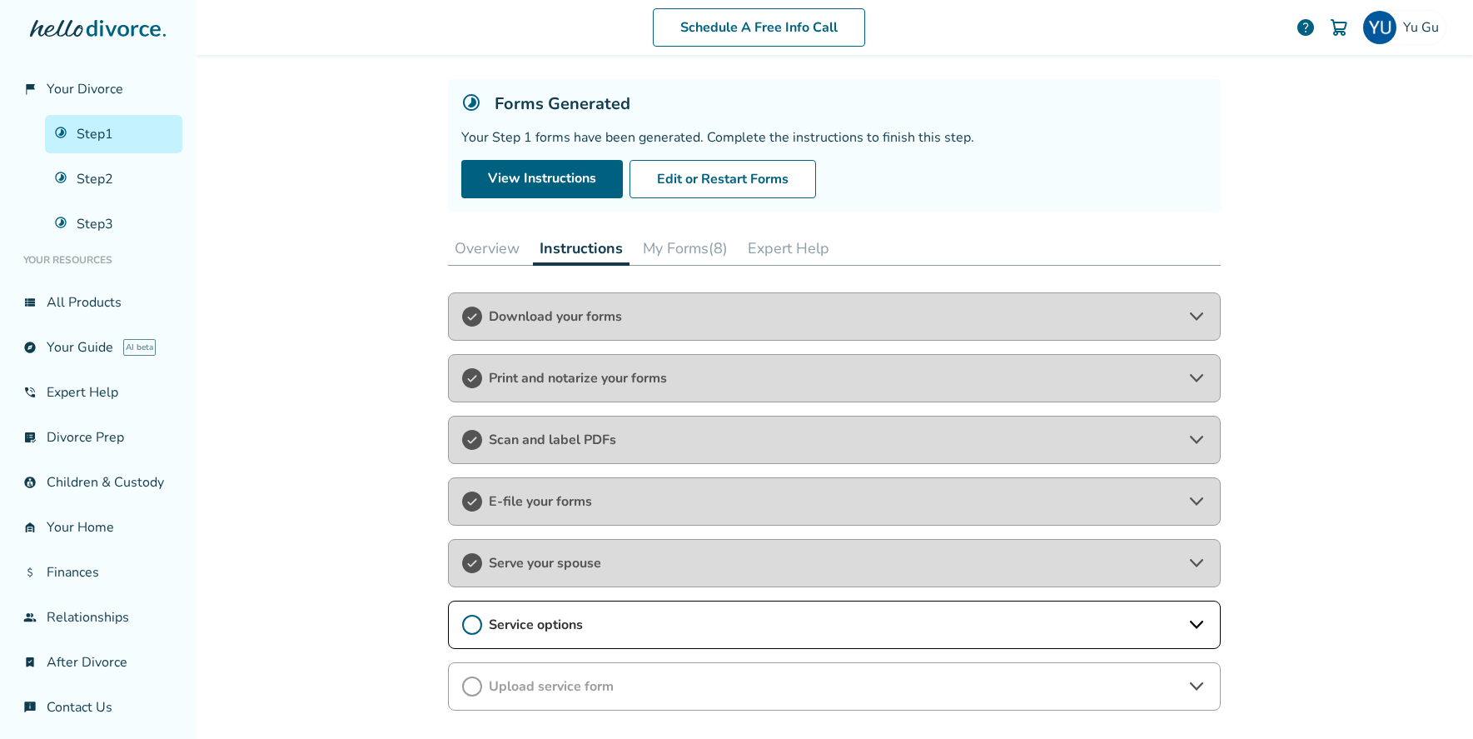
scroll to position [197, 0]
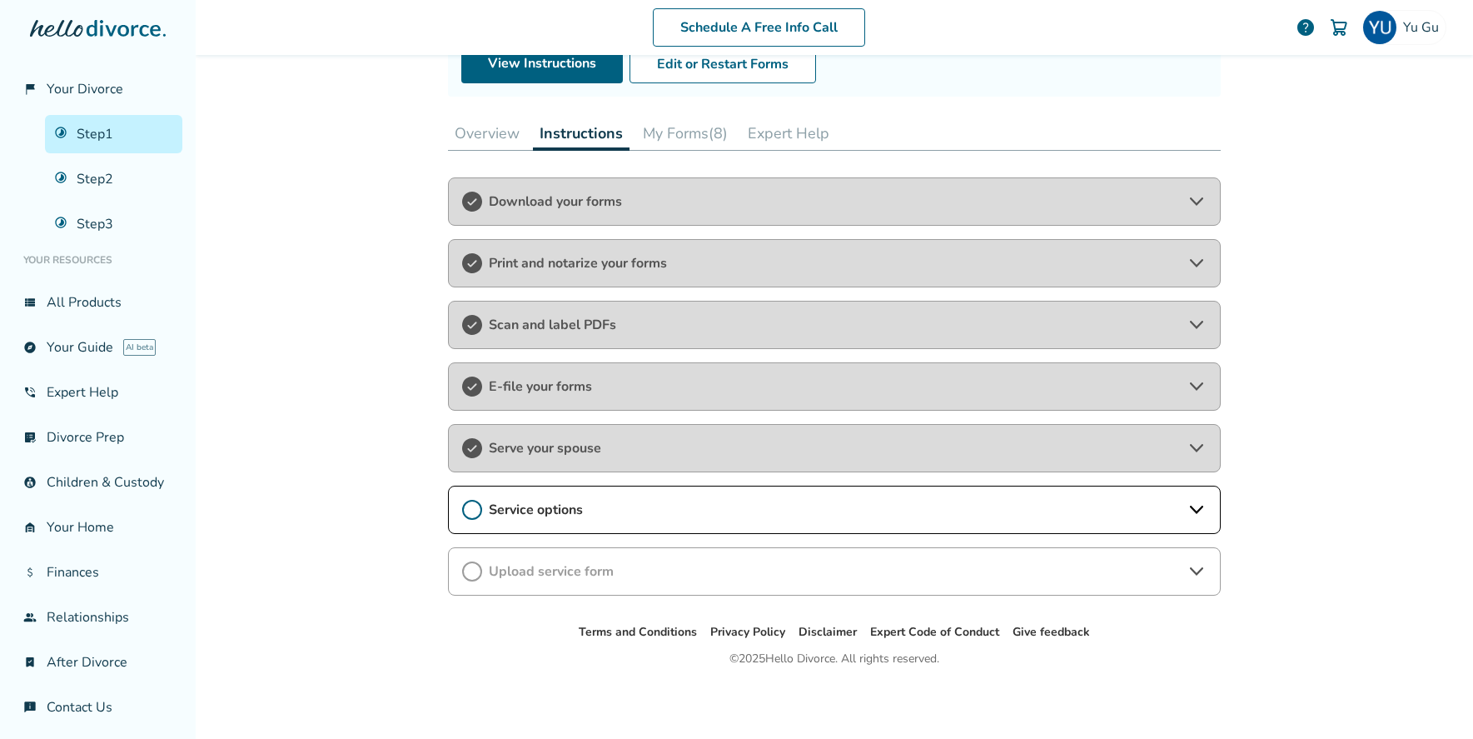
click at [580, 521] on div "Service options" at bounding box center [834, 510] width 773 height 48
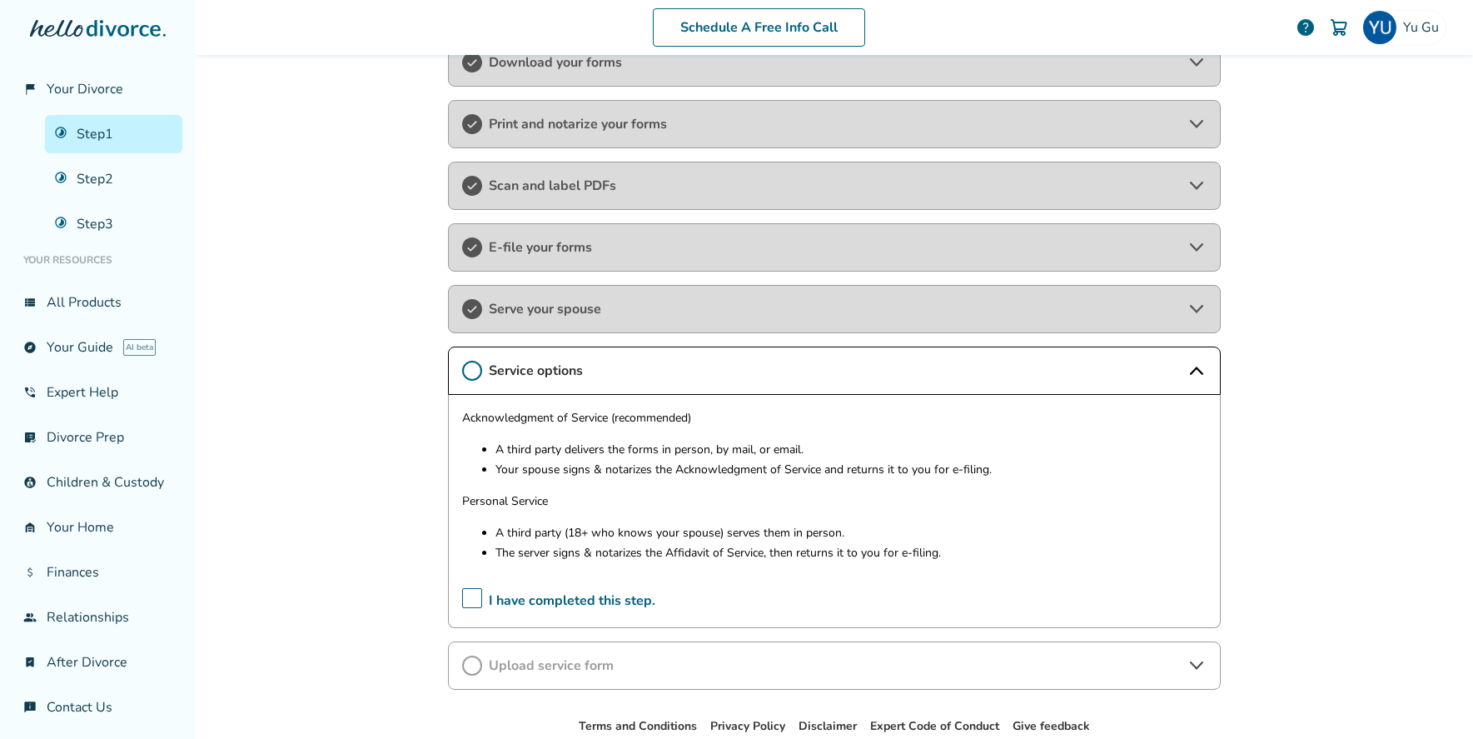
scroll to position [346, 0]
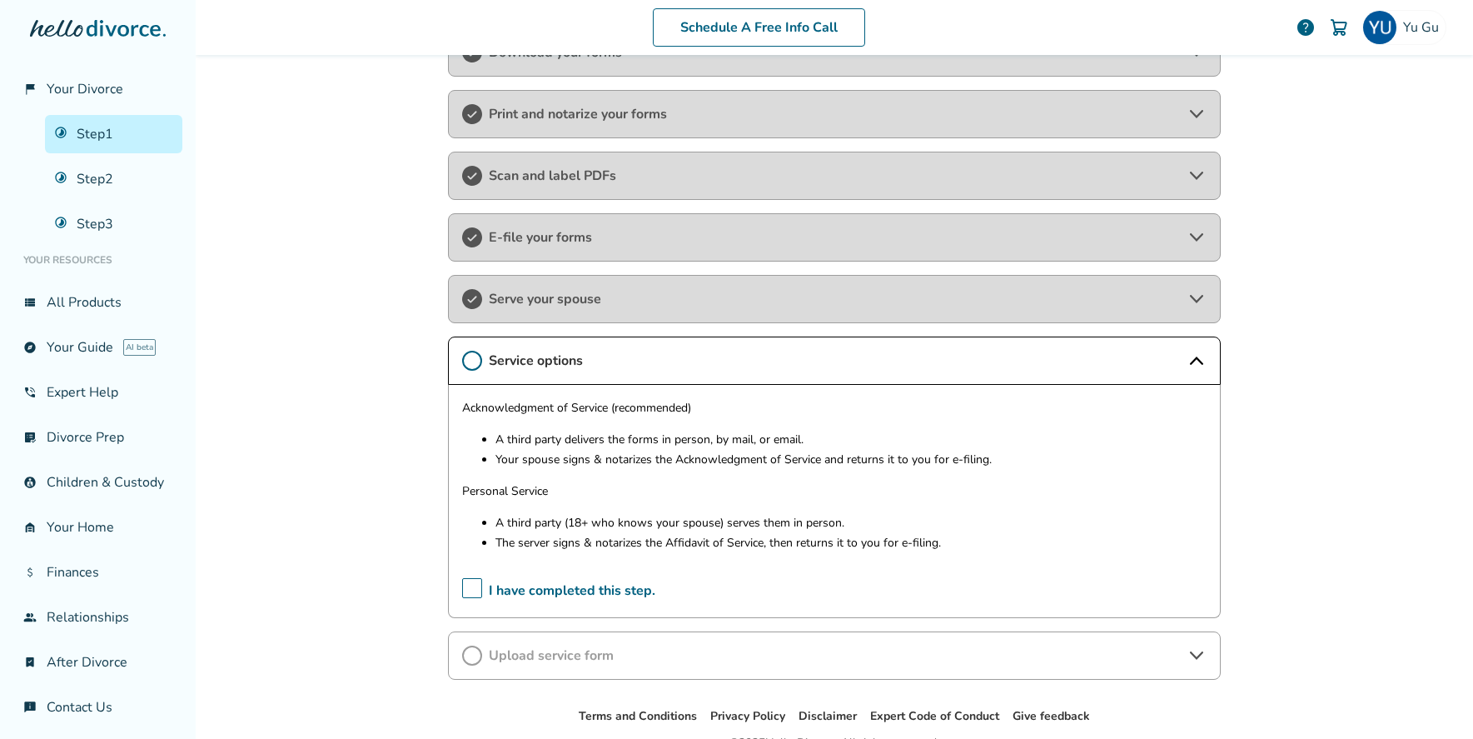
click at [522, 642] on div "Upload service form" at bounding box center [834, 655] width 773 height 48
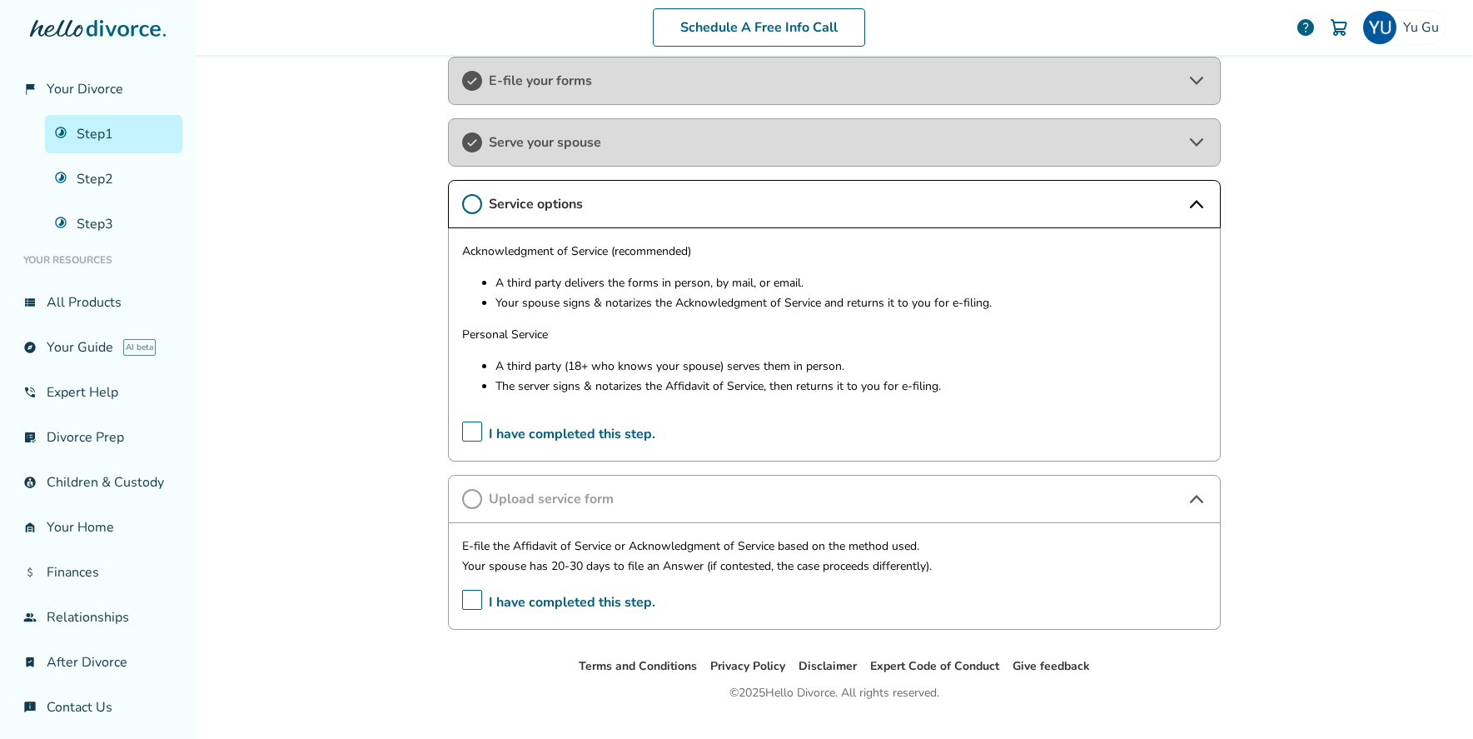
scroll to position [506, 0]
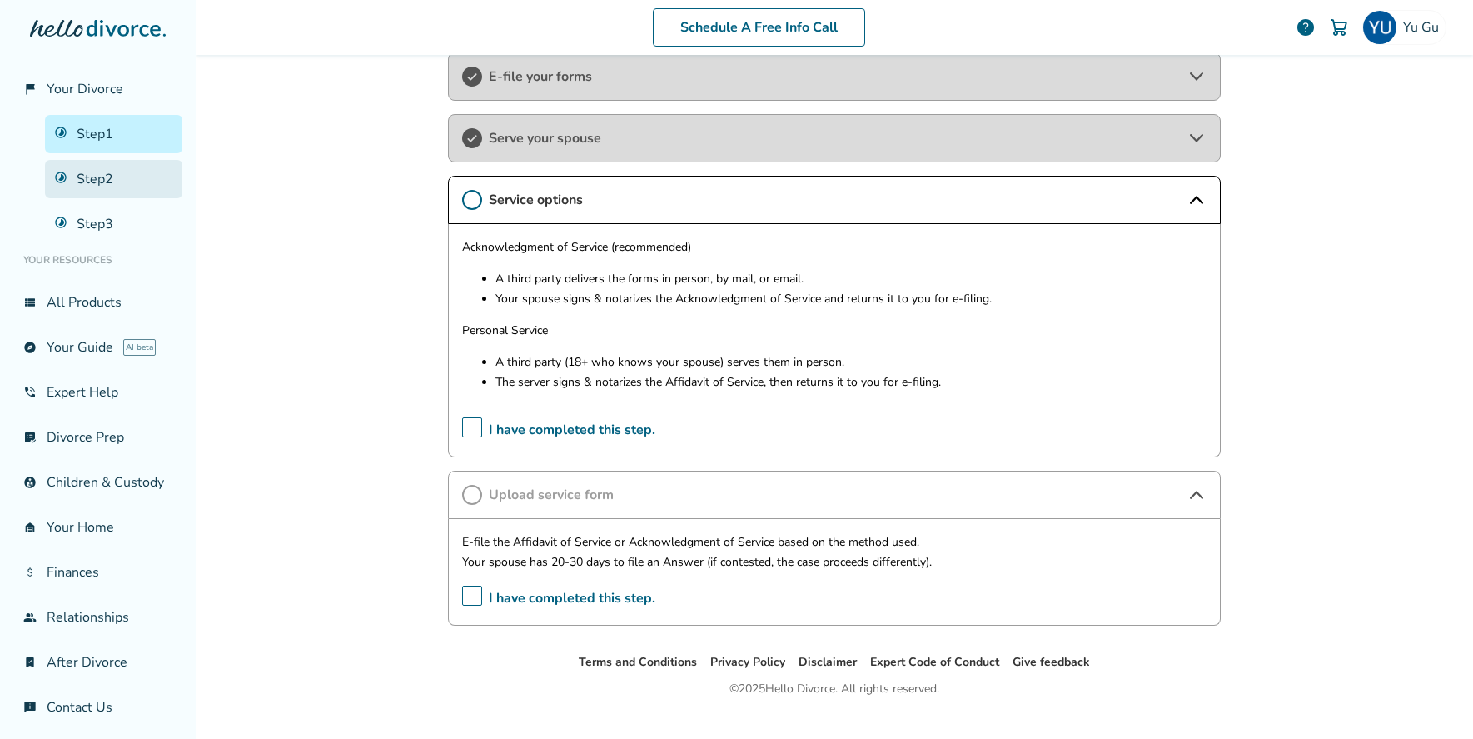
click at [127, 184] on link "Step 2" at bounding box center [113, 179] width 137 height 38
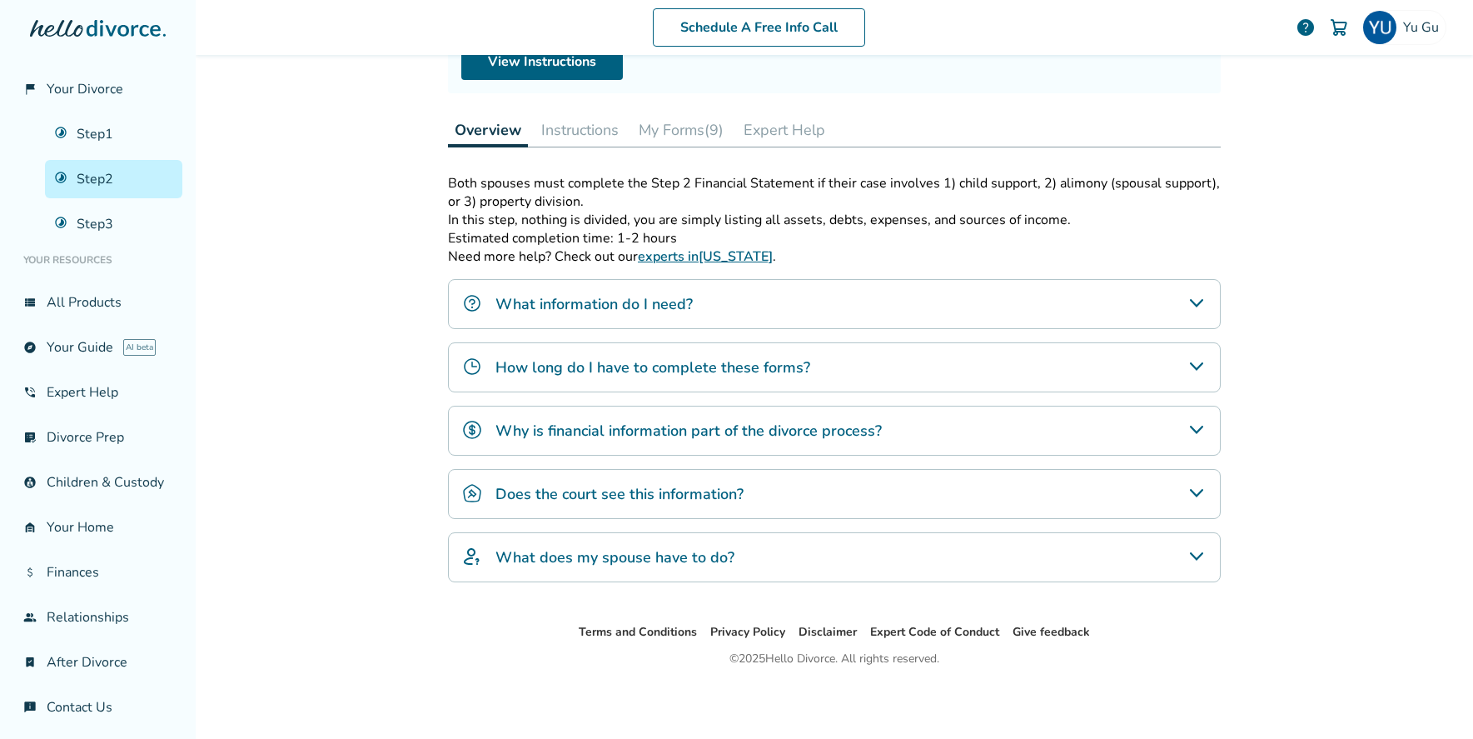
scroll to position [82, 0]
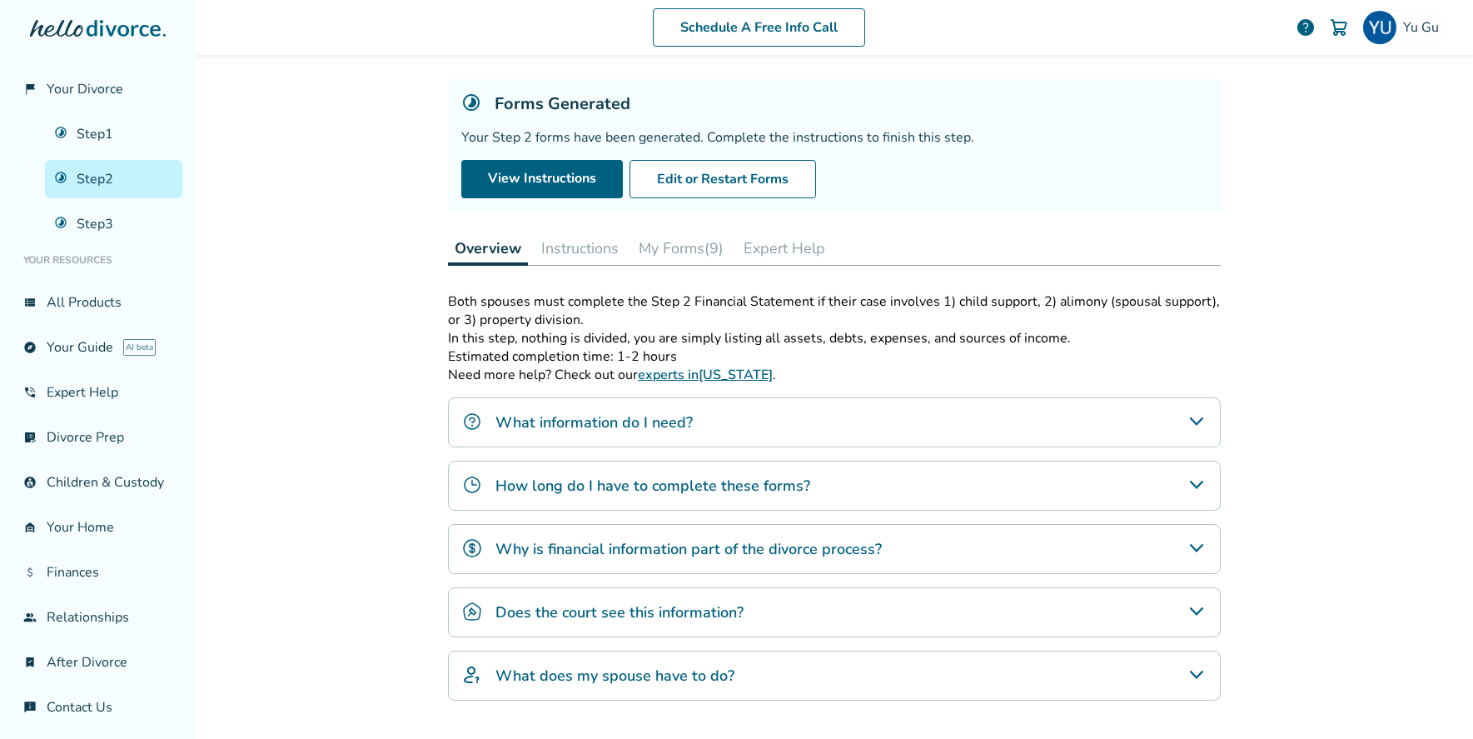
click at [563, 235] on button "Instructions" at bounding box center [580, 248] width 91 height 33
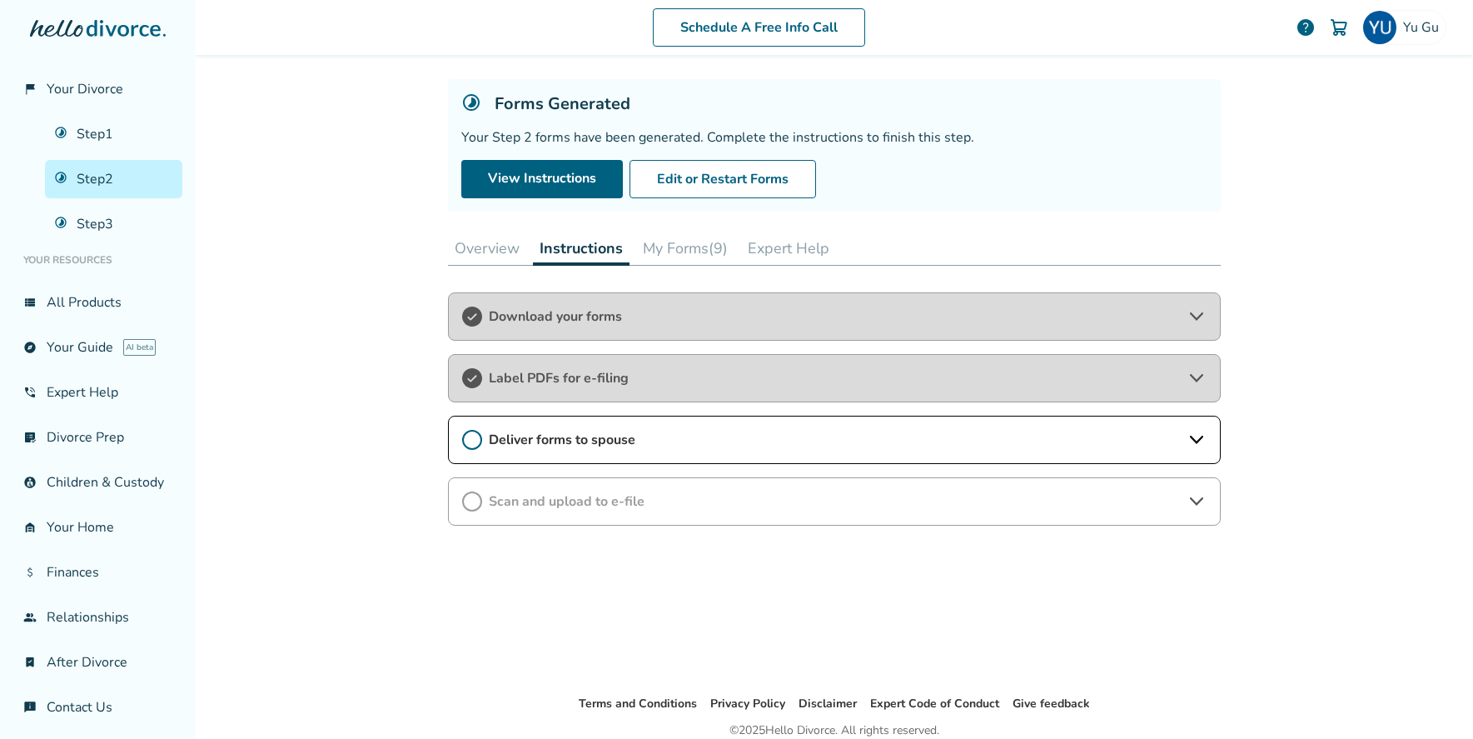
click at [602, 424] on div "Deliver forms to spouse" at bounding box center [834, 440] width 773 height 48
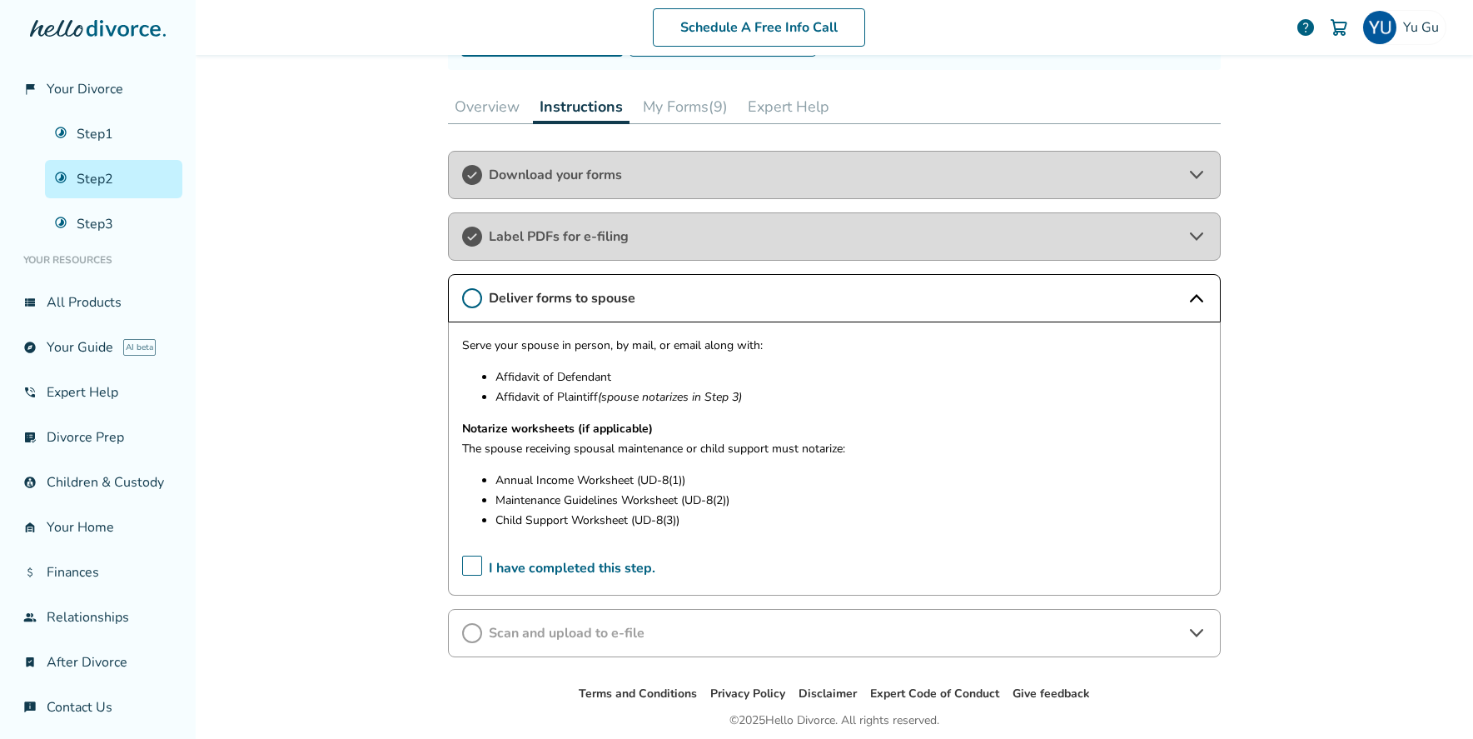
scroll to position [236, 0]
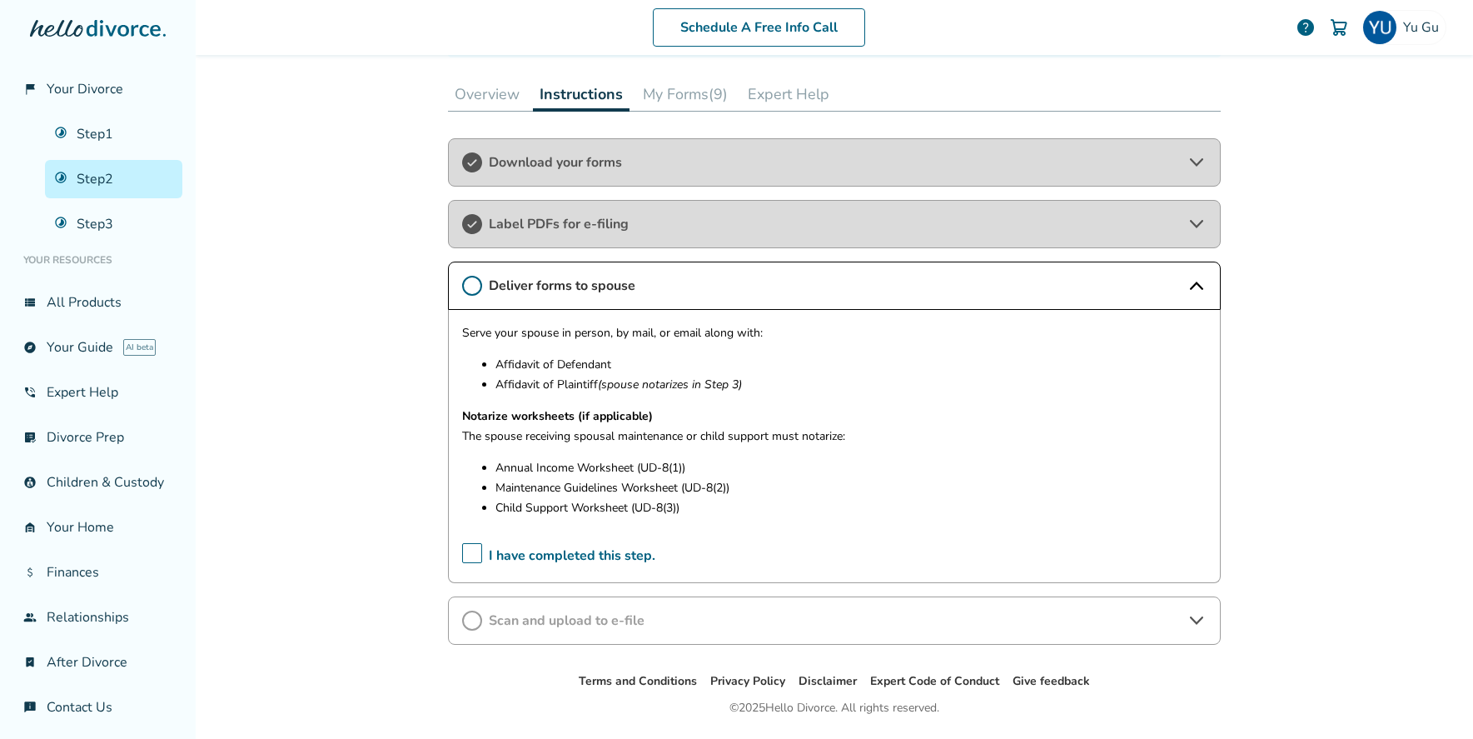
click at [637, 611] on span "Scan and upload to e-file" at bounding box center [834, 620] width 691 height 18
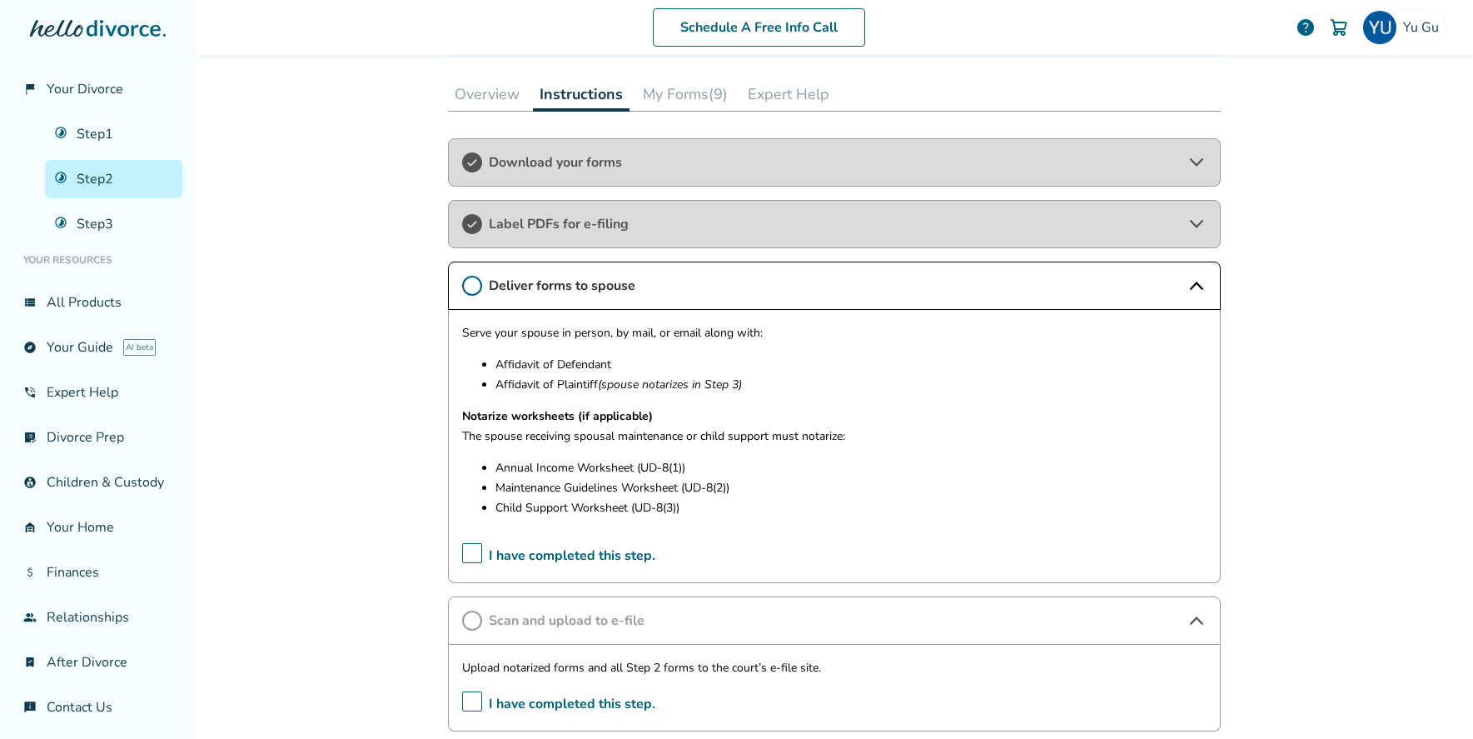
scroll to position [371, 0]
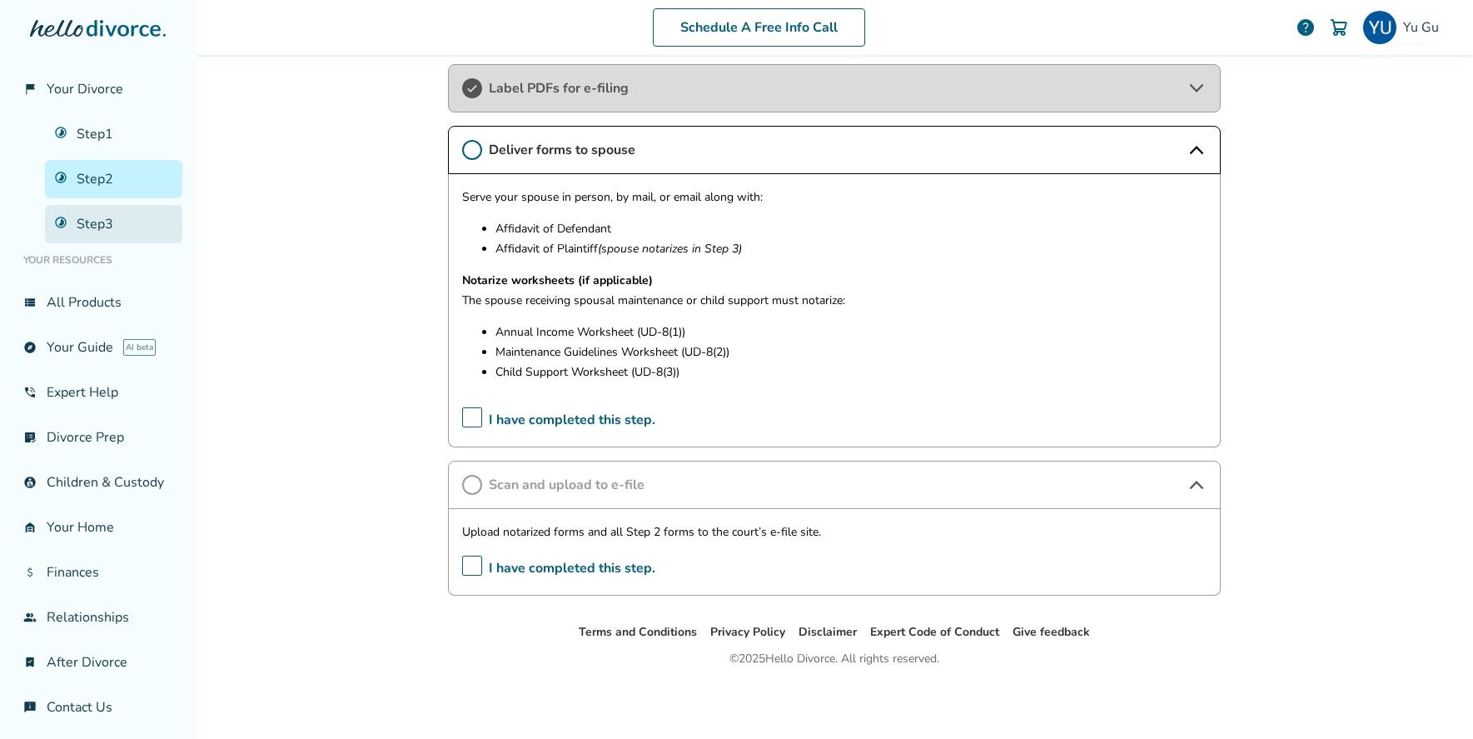
click at [69, 219] on link "Step 3" at bounding box center [113, 224] width 137 height 38
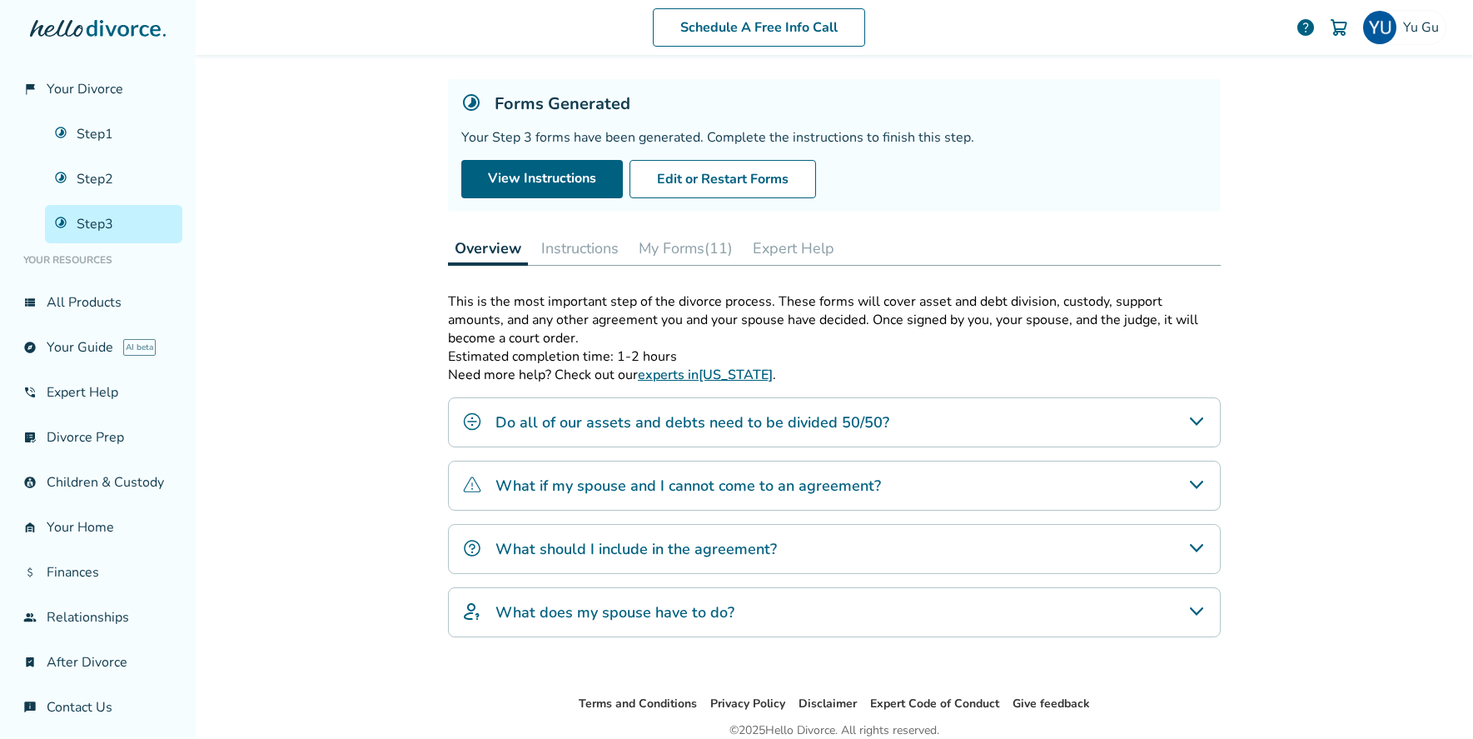
click at [574, 252] on button "Instructions" at bounding box center [580, 248] width 91 height 33
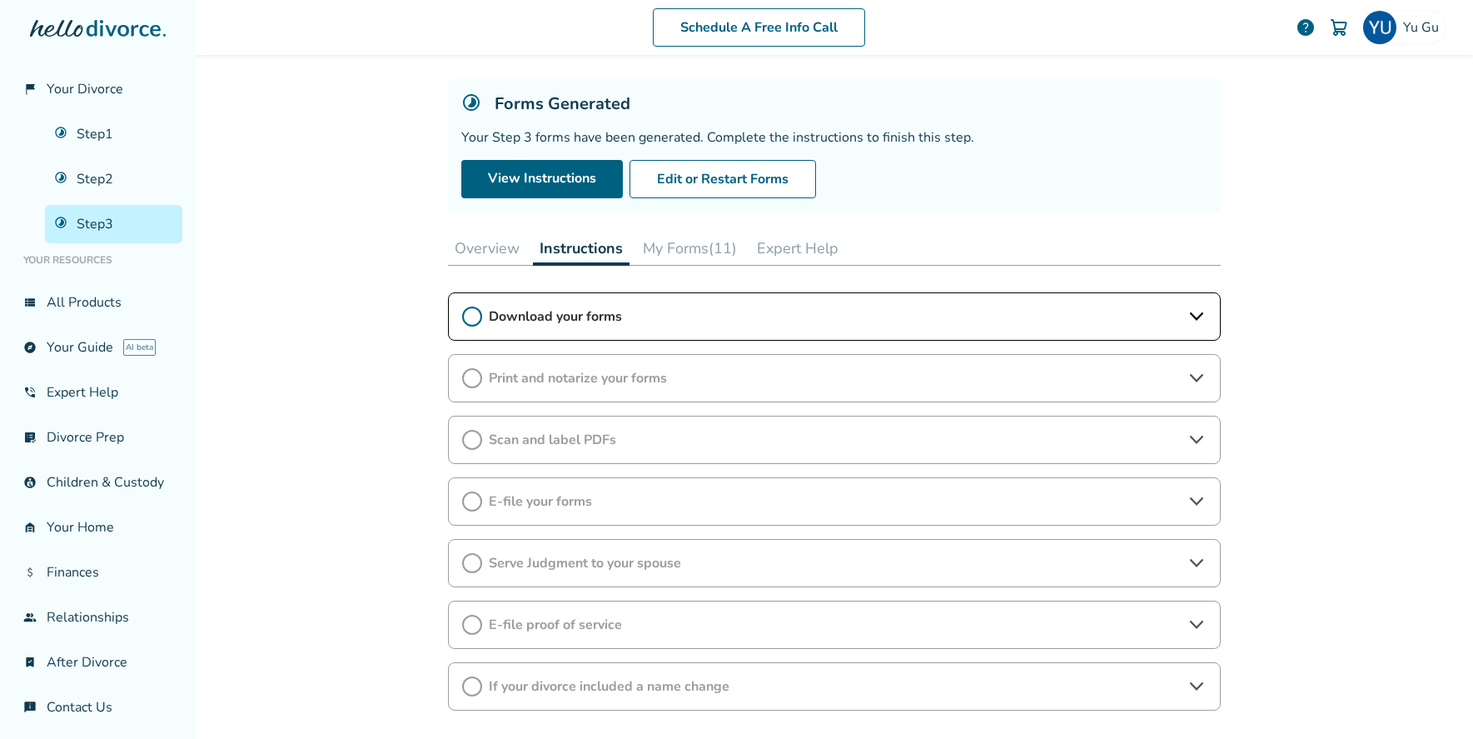
click at [594, 397] on div "Print and notarize your forms" at bounding box center [834, 378] width 773 height 48
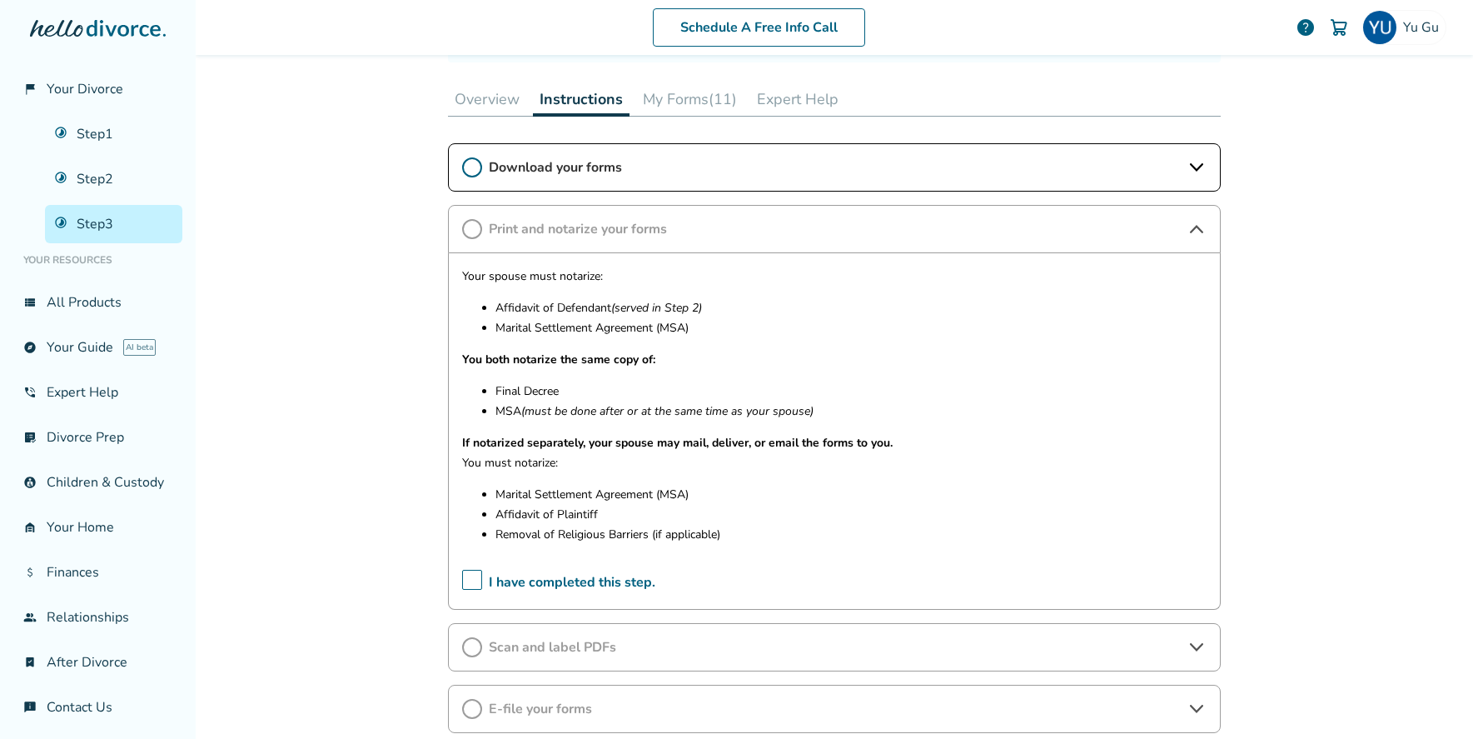
scroll to position [235, 0]
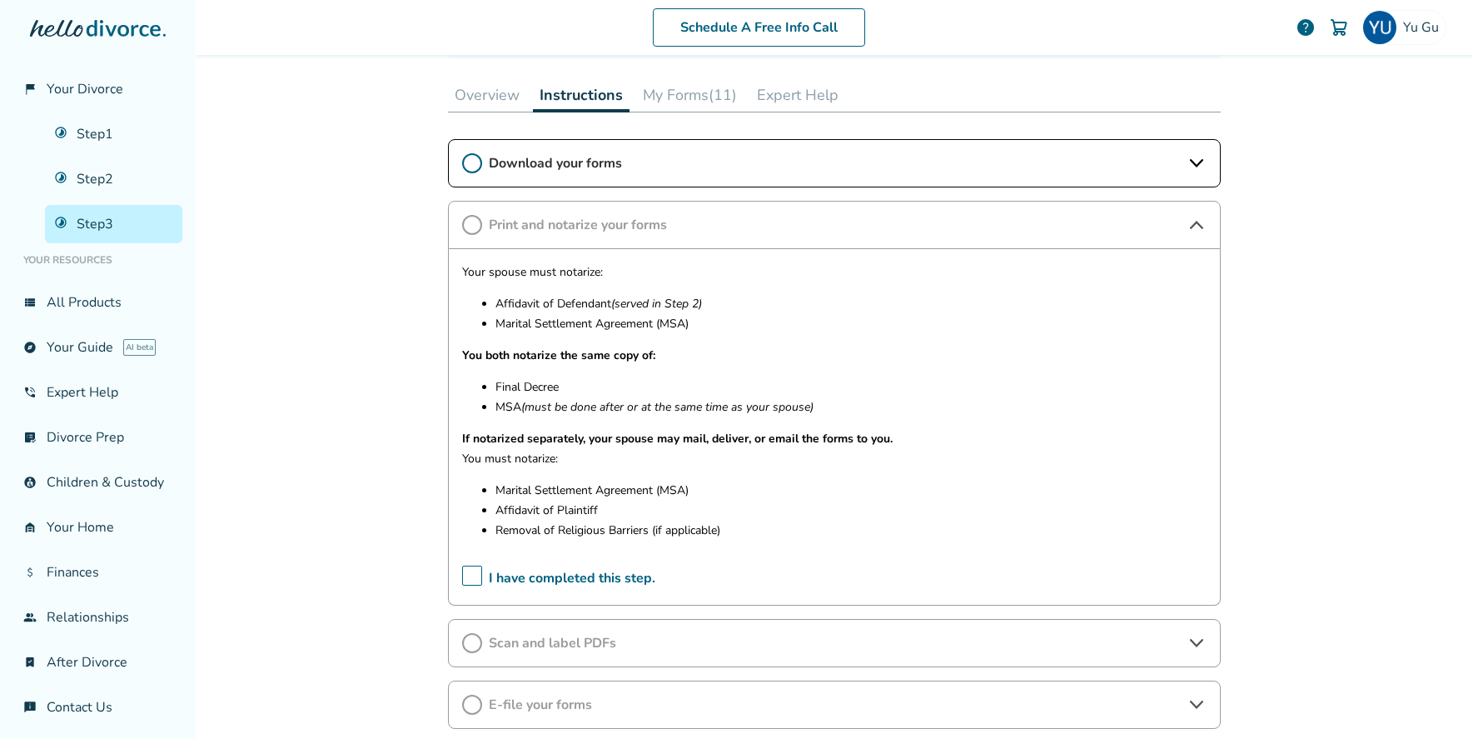
click at [536, 171] on span "Download your forms" at bounding box center [834, 163] width 691 height 18
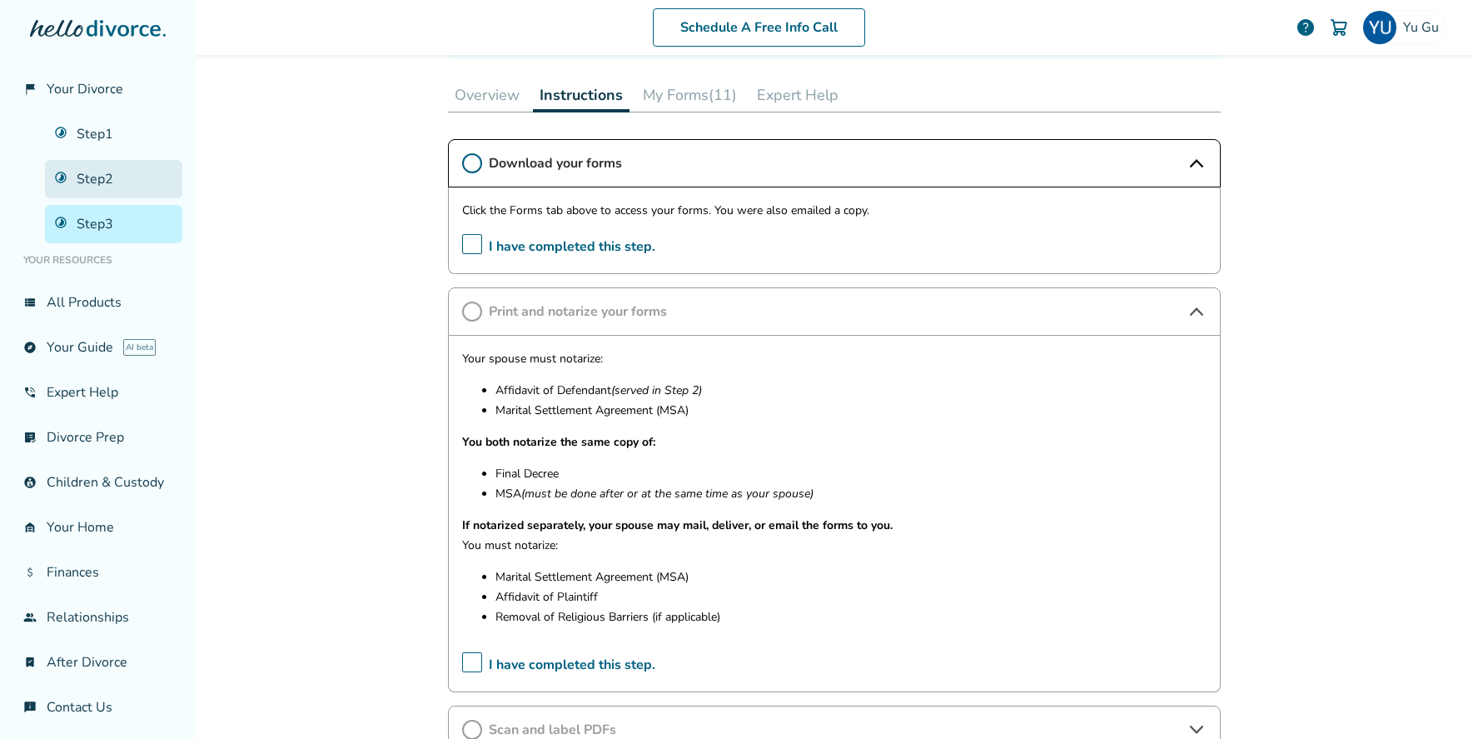
click at [92, 182] on link "Step 2" at bounding box center [113, 179] width 137 height 38
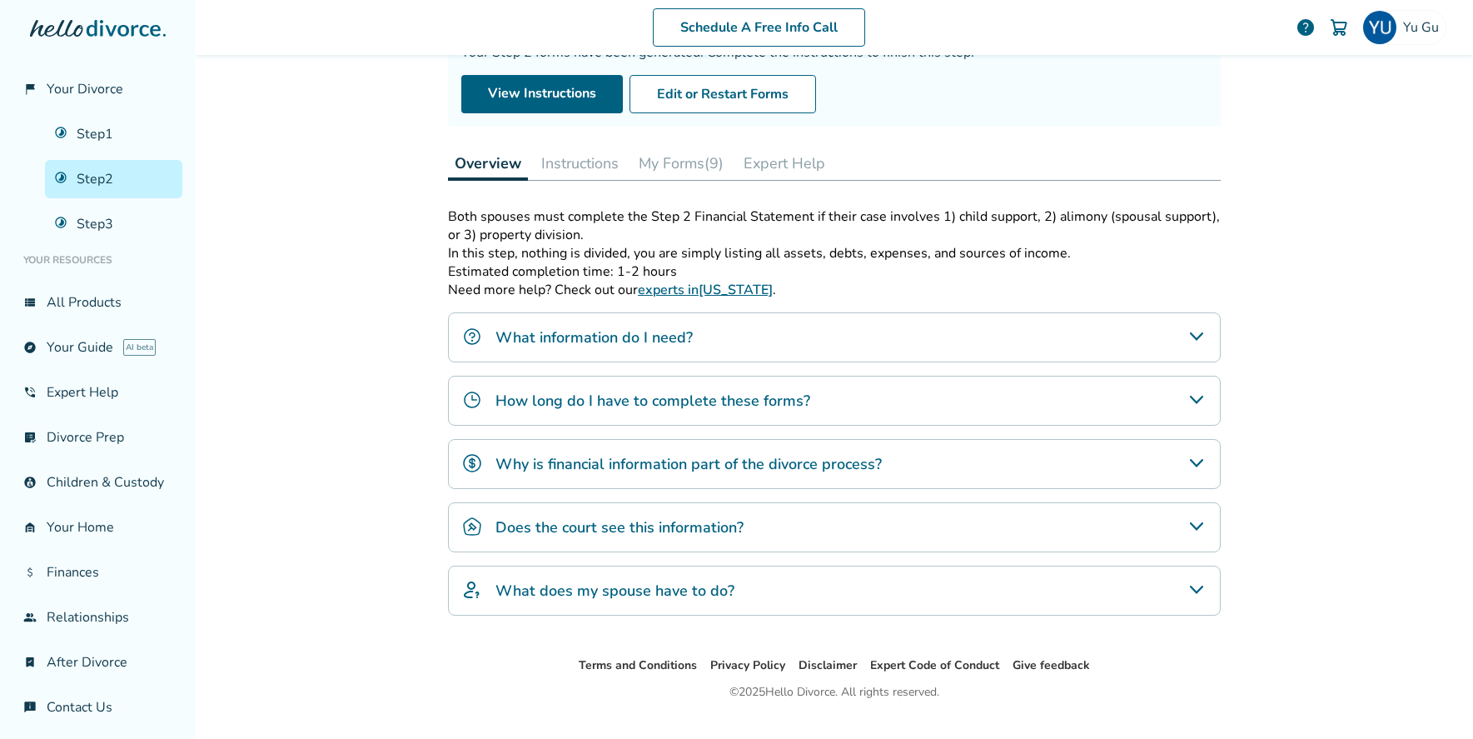
scroll to position [200, 0]
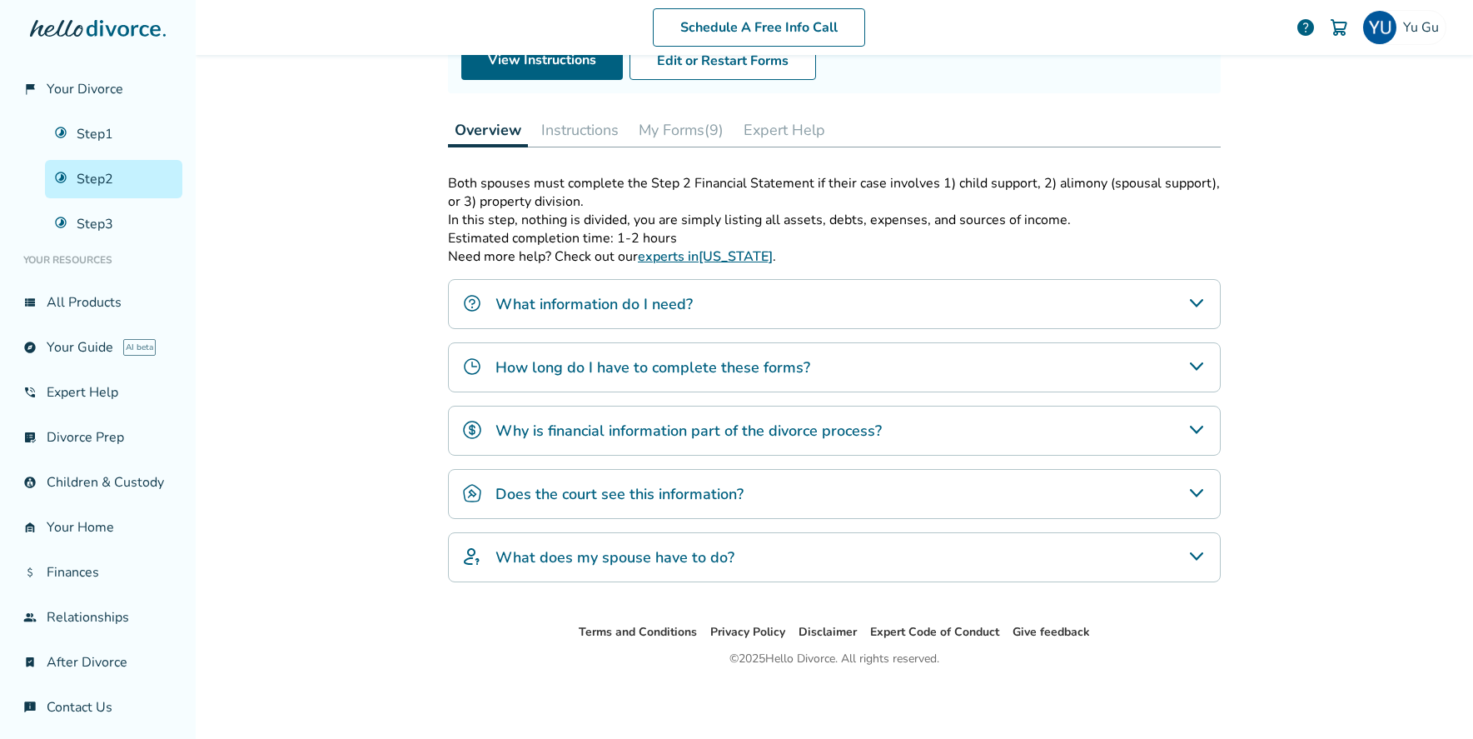
click at [575, 133] on button "Instructions" at bounding box center [580, 129] width 91 height 33
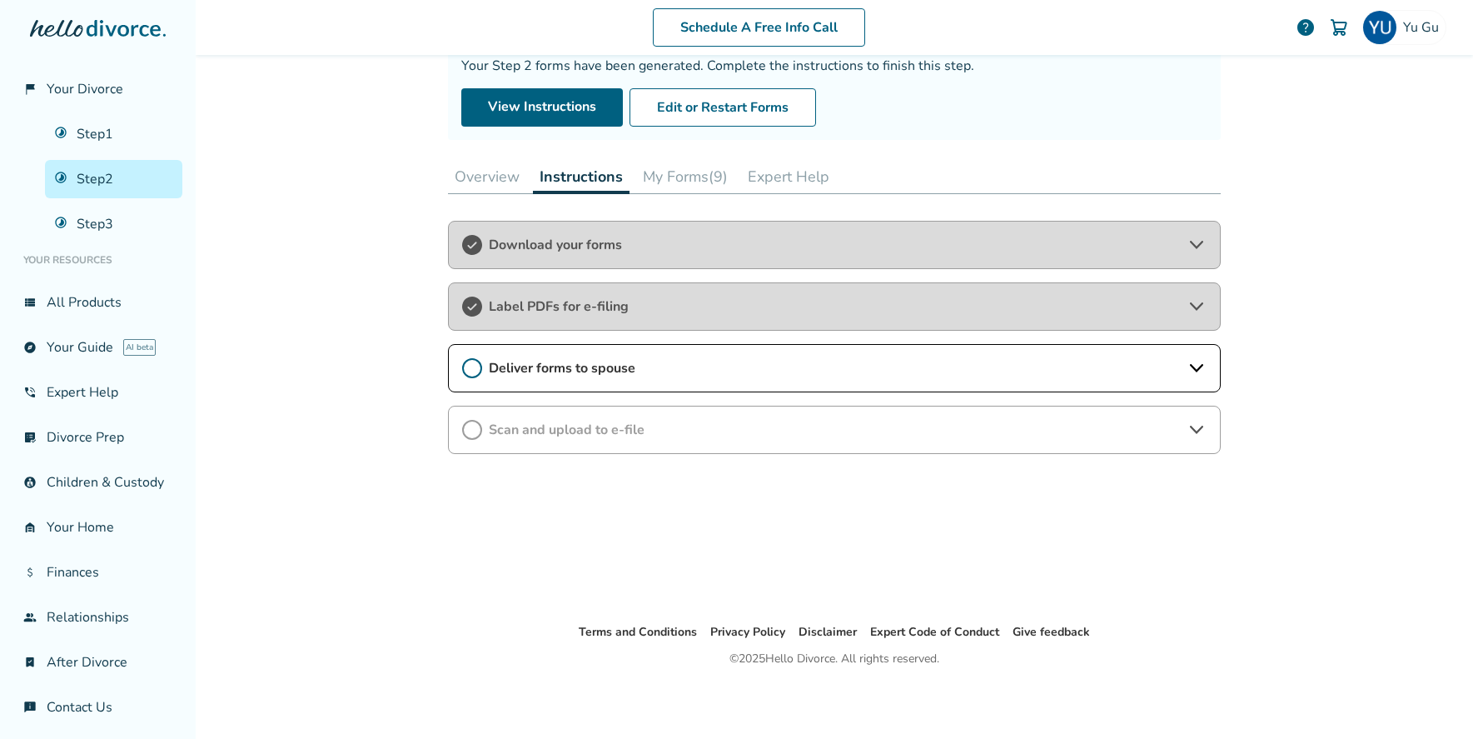
scroll to position [153, 0]
click at [609, 443] on div "Scan and upload to e-file" at bounding box center [834, 430] width 773 height 48
click at [606, 372] on span "Deliver forms to spouse" at bounding box center [834, 368] width 691 height 18
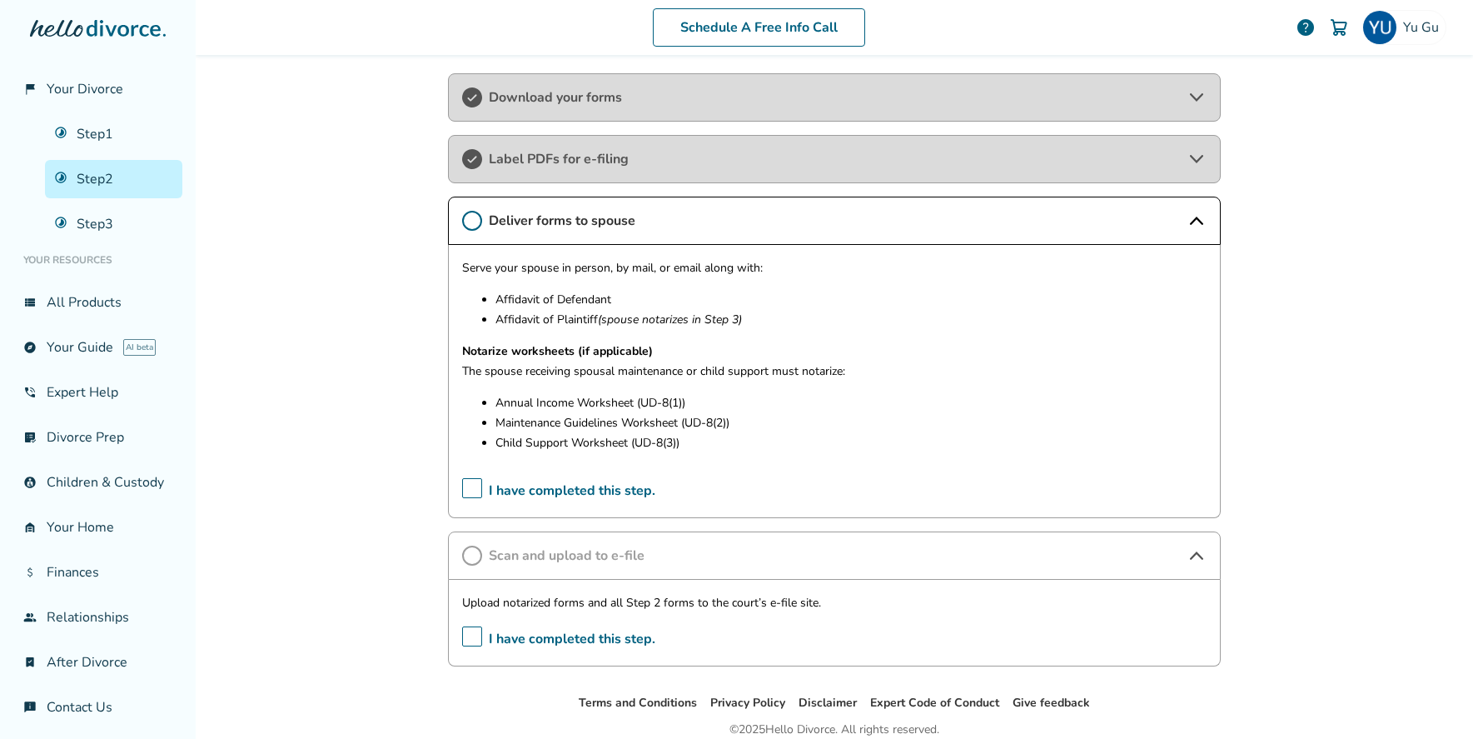
scroll to position [303, 0]
click at [113, 212] on link "Step 3" at bounding box center [113, 224] width 137 height 38
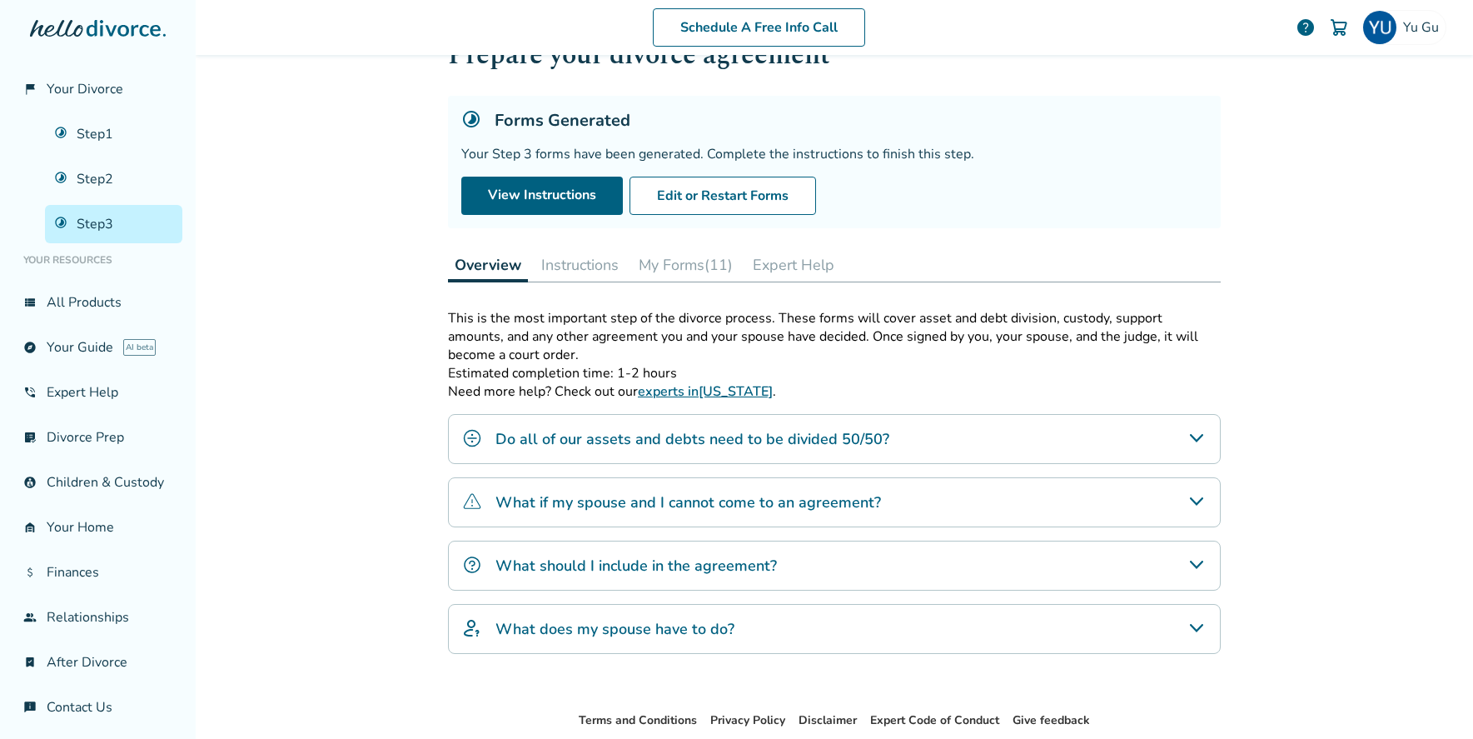
scroll to position [153, 0]
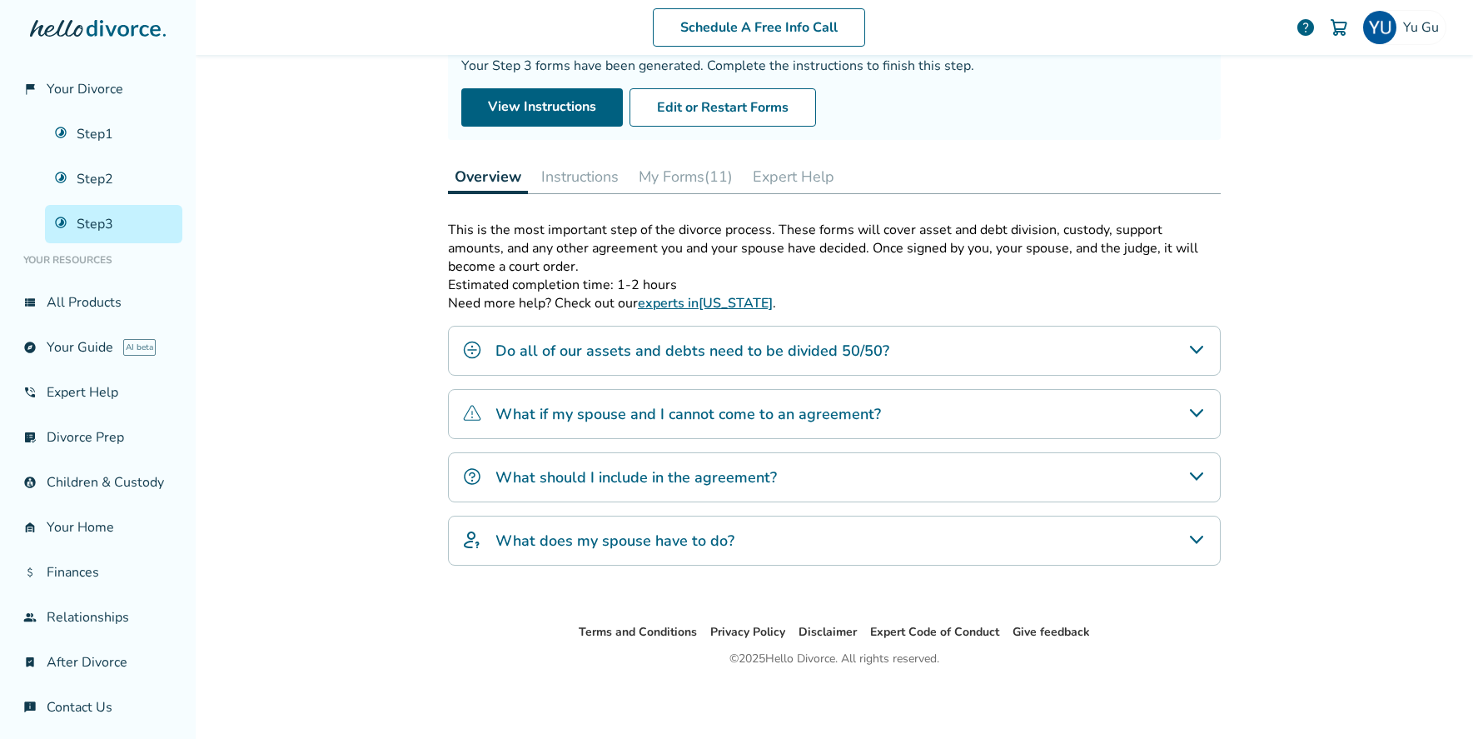
click at [591, 191] on button "Instructions" at bounding box center [580, 176] width 91 height 33
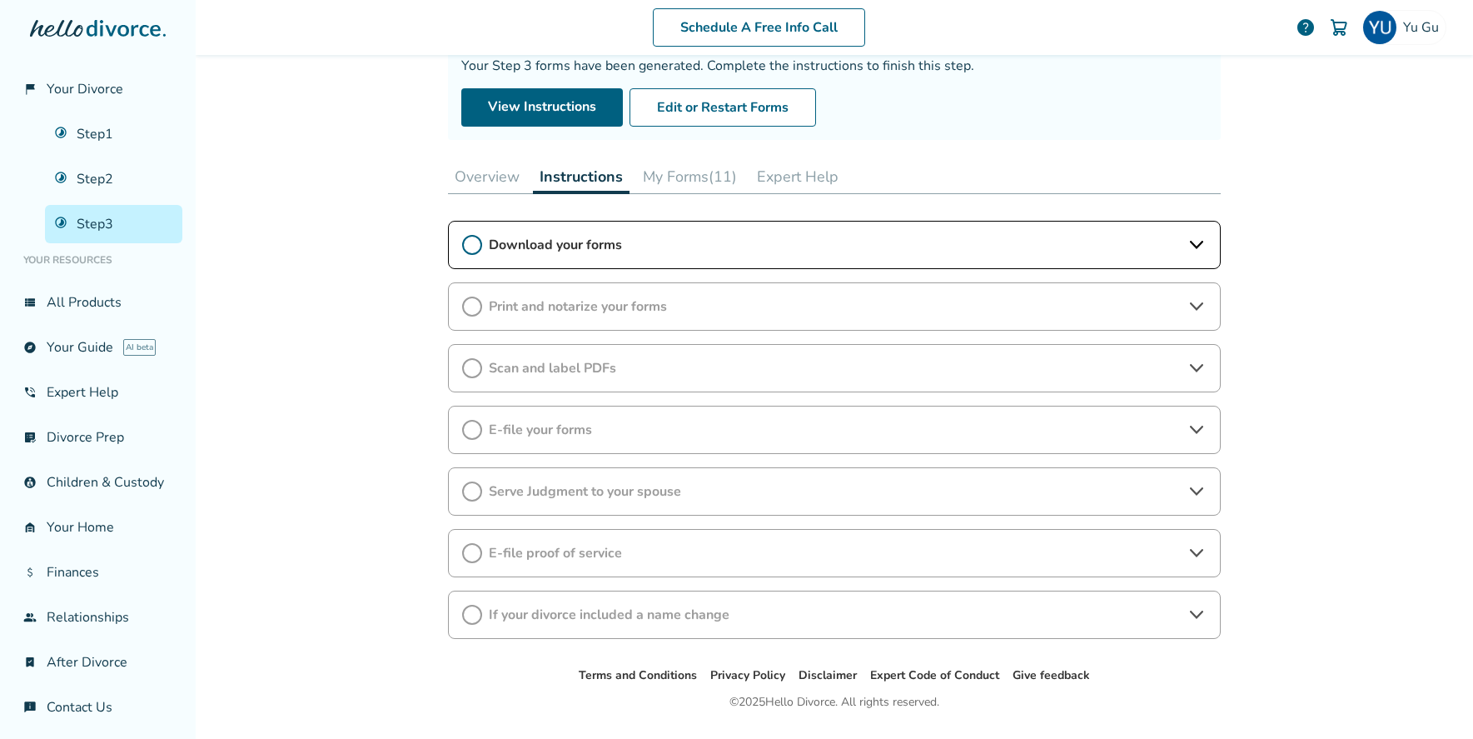
click at [654, 184] on button "My Forms (11)" at bounding box center [689, 176] width 107 height 33
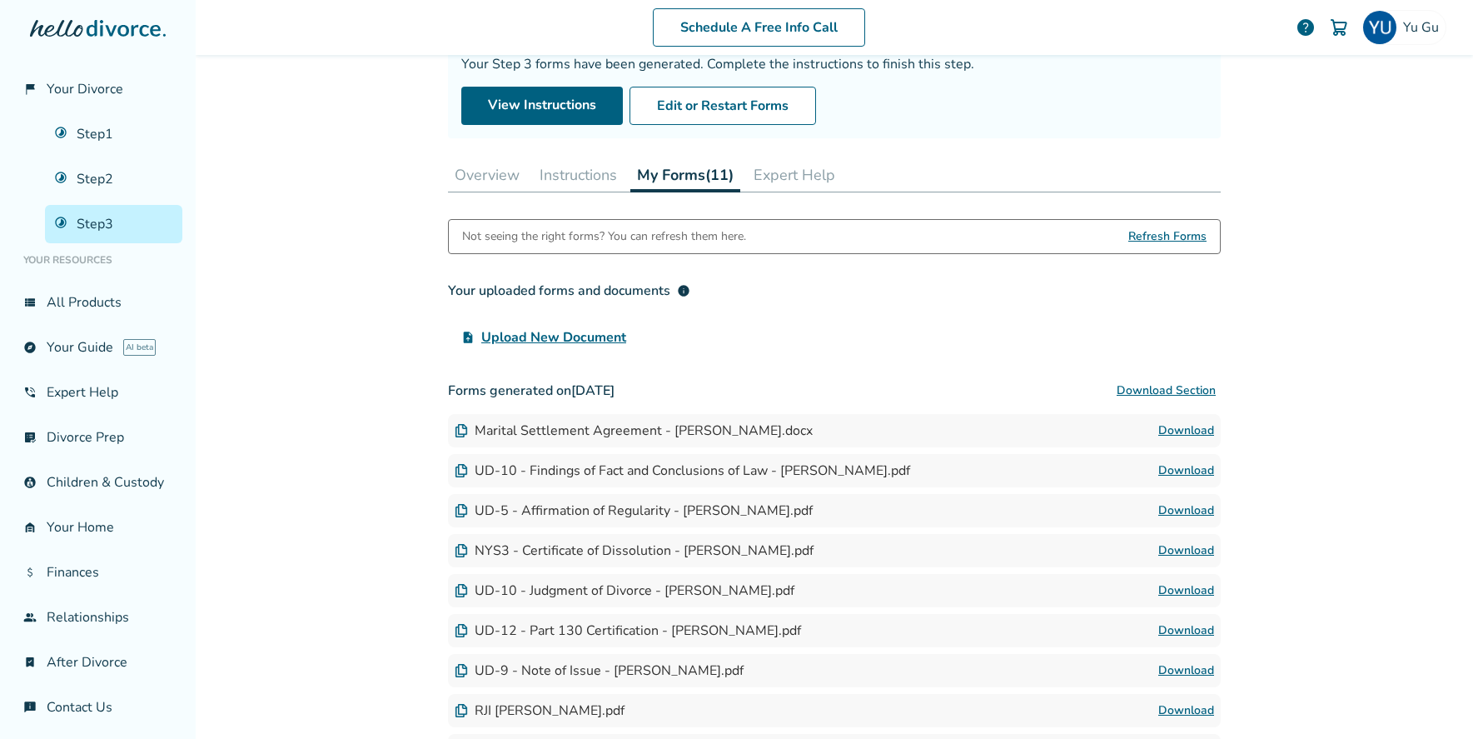
scroll to position [157, 0]
